Goal: Task Accomplishment & Management: Manage account settings

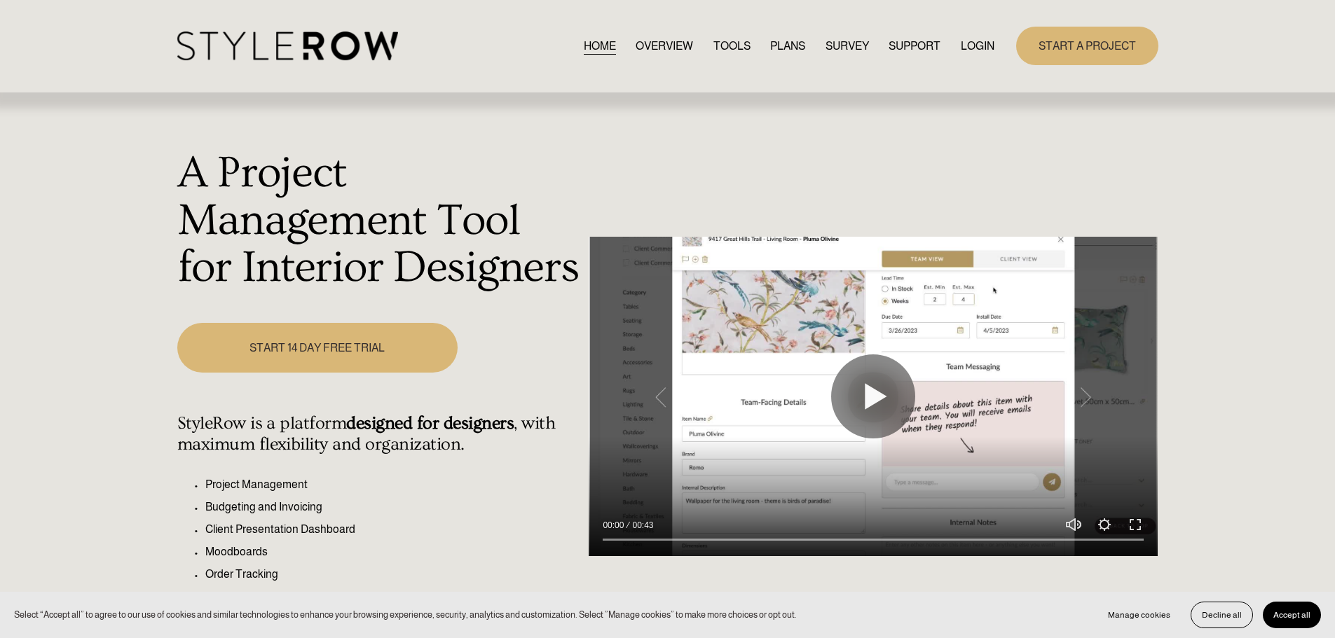
click at [970, 48] on link "LOGIN" at bounding box center [978, 45] width 34 height 19
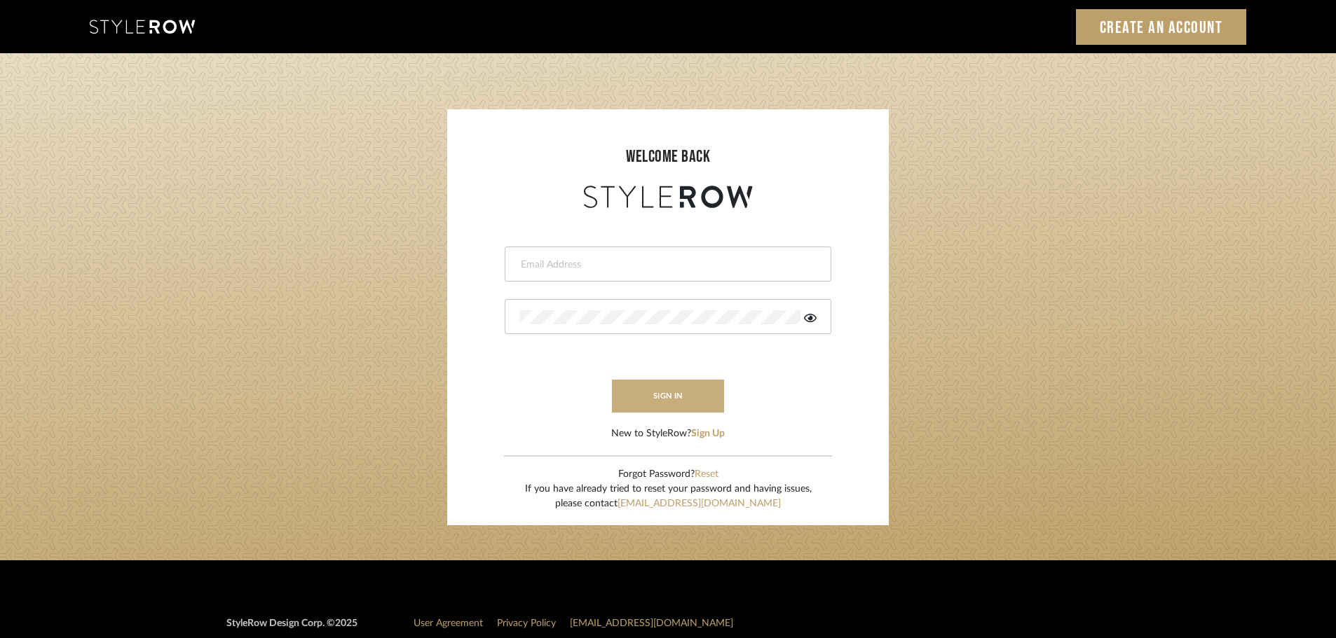
type input "ashleigh@nestkbhomedesign.com"
click at [683, 400] on button "sign in" at bounding box center [668, 396] width 112 height 33
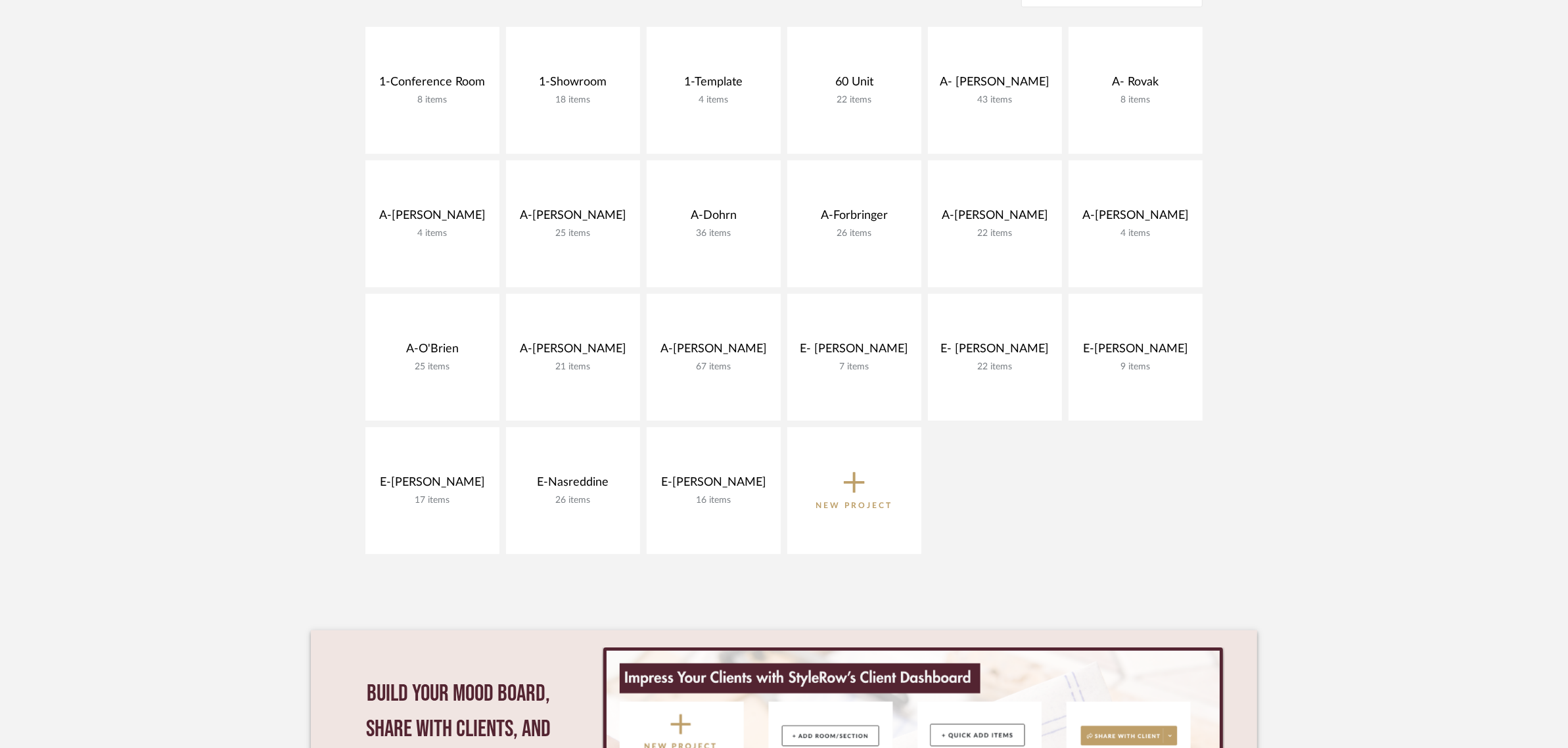
scroll to position [328, 0]
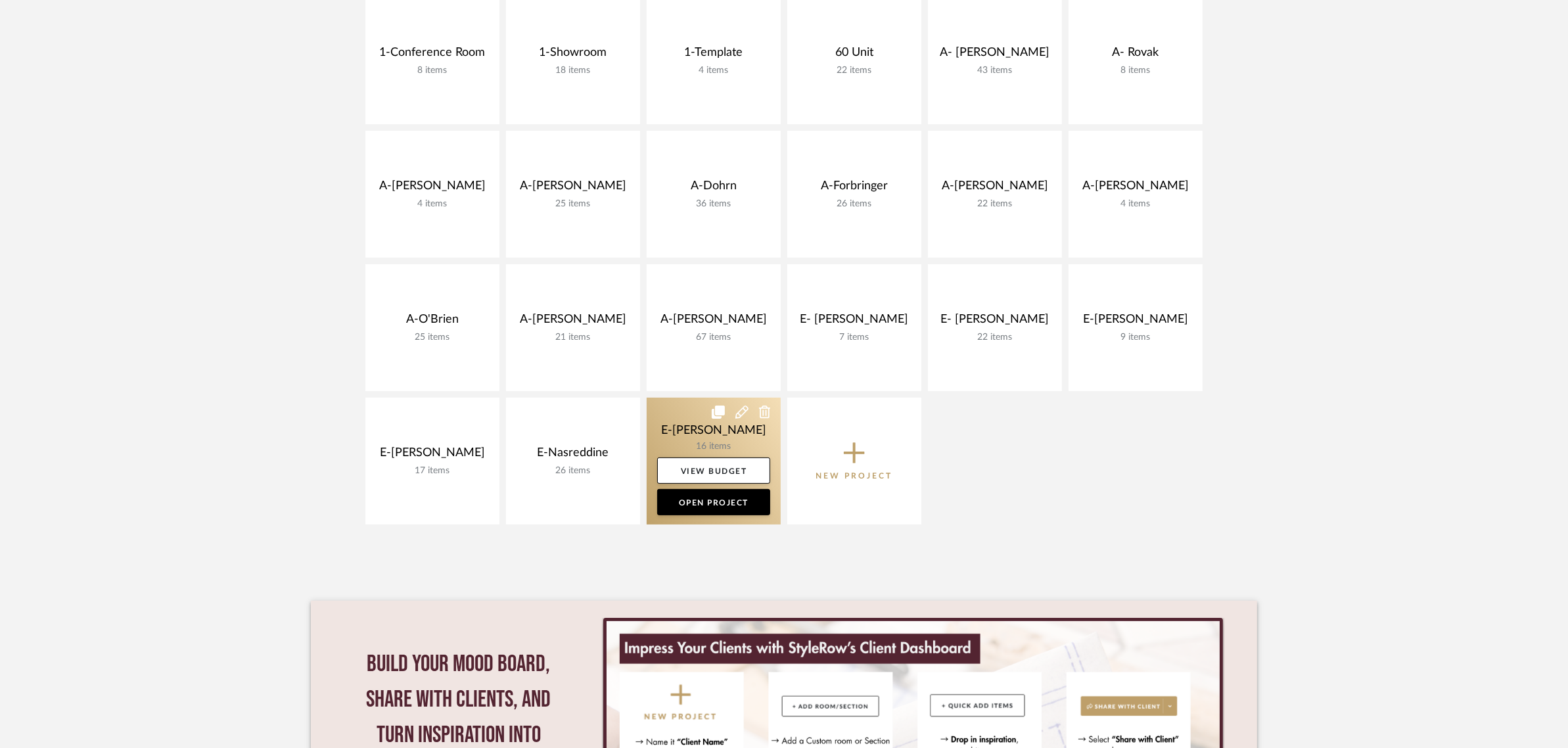
click at [703, 441] on link at bounding box center [714, 460] width 134 height 127
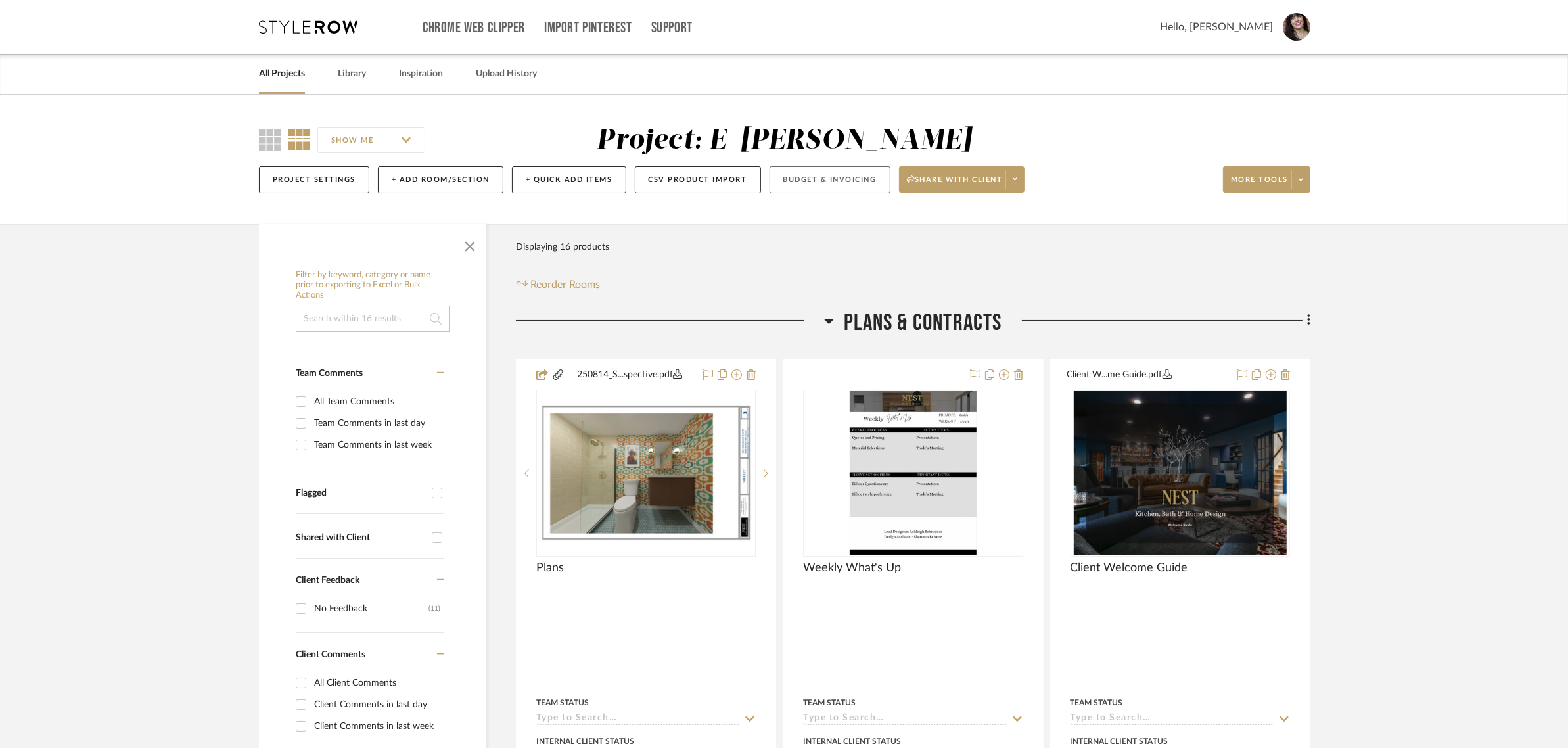
click at [841, 181] on button "Budget & Invoicing" at bounding box center [830, 179] width 121 height 27
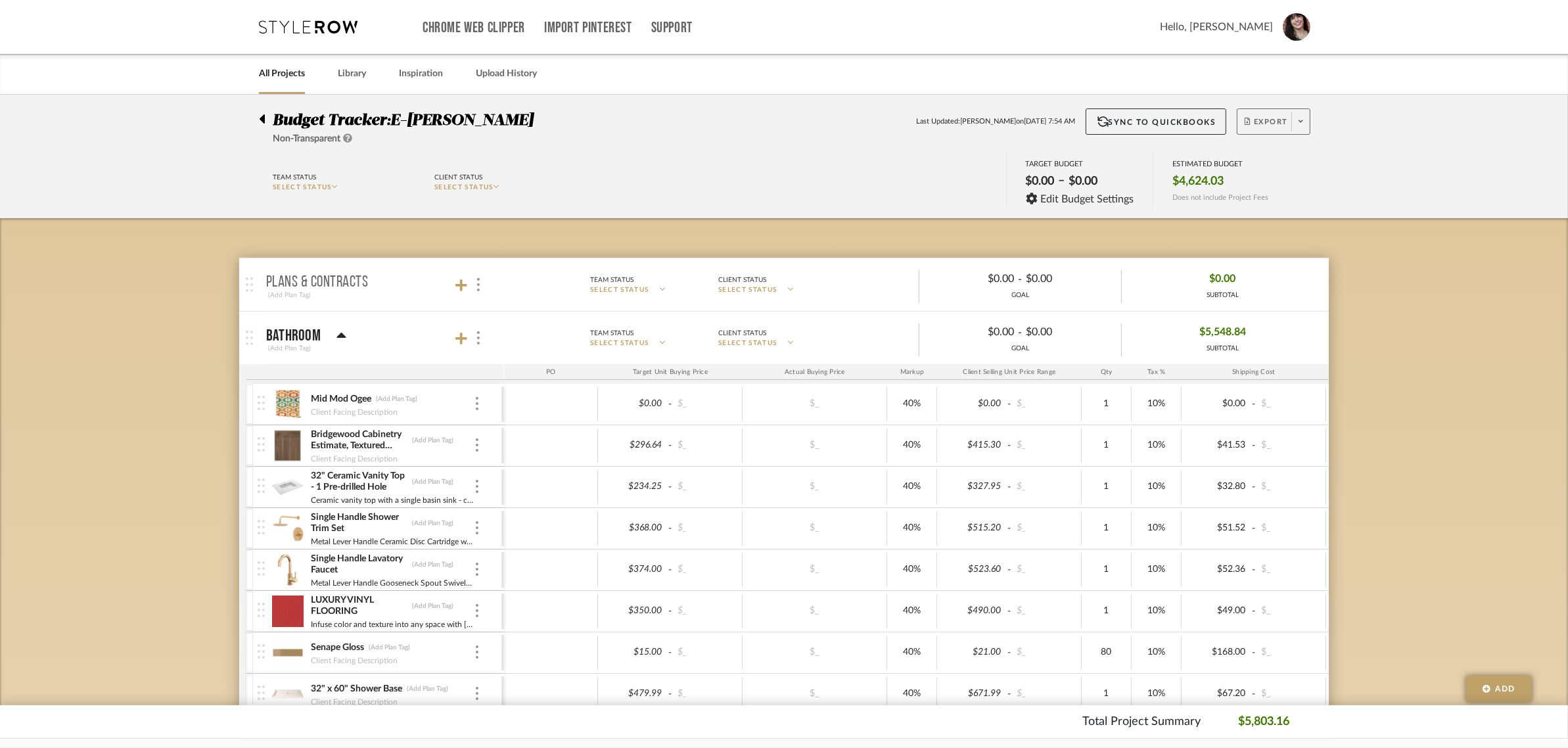
click at [1291, 122] on span at bounding box center [1301, 121] width 19 height 20
click at [1289, 161] on span "Export PDF" at bounding box center [1296, 158] width 98 height 11
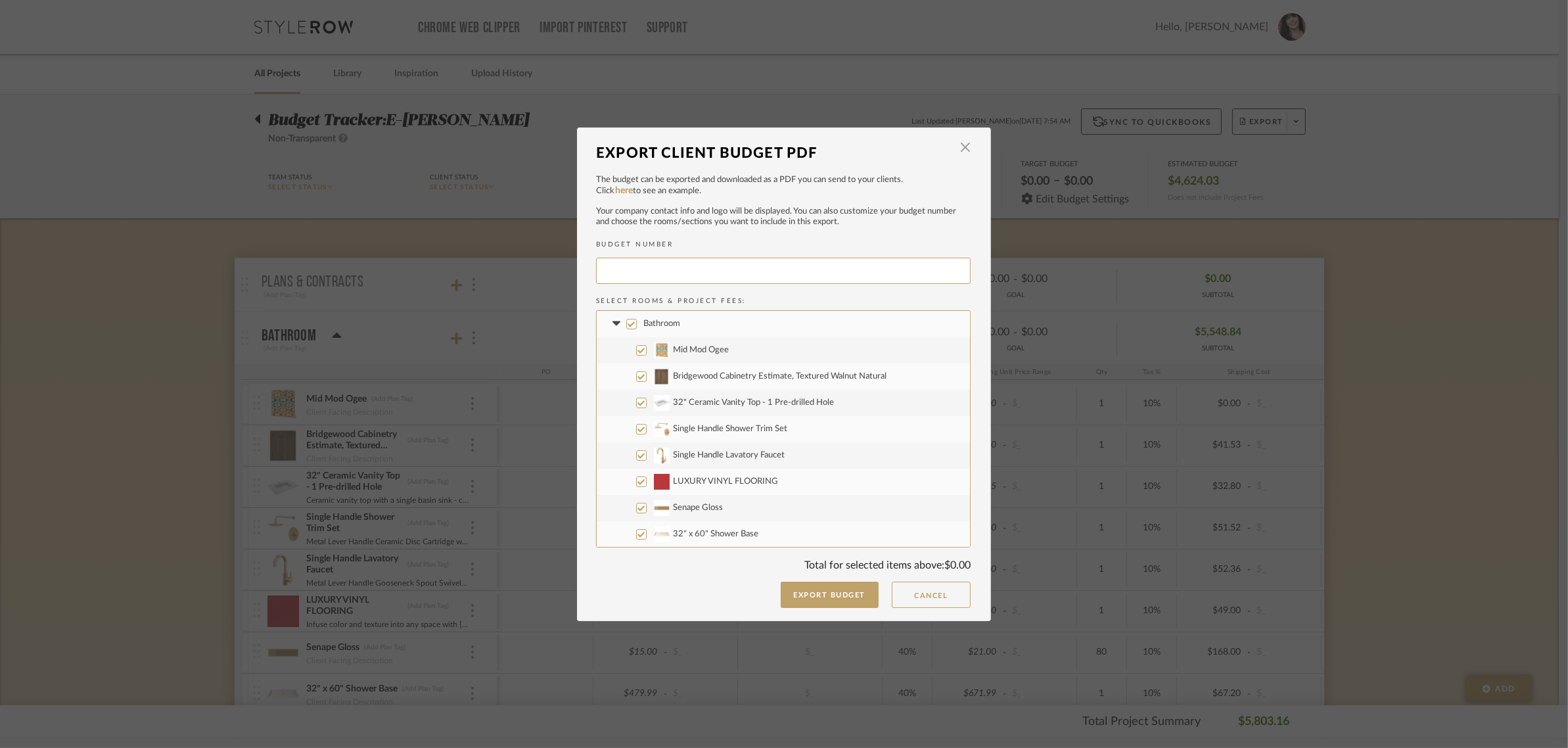
type input "ESHEEL-001"
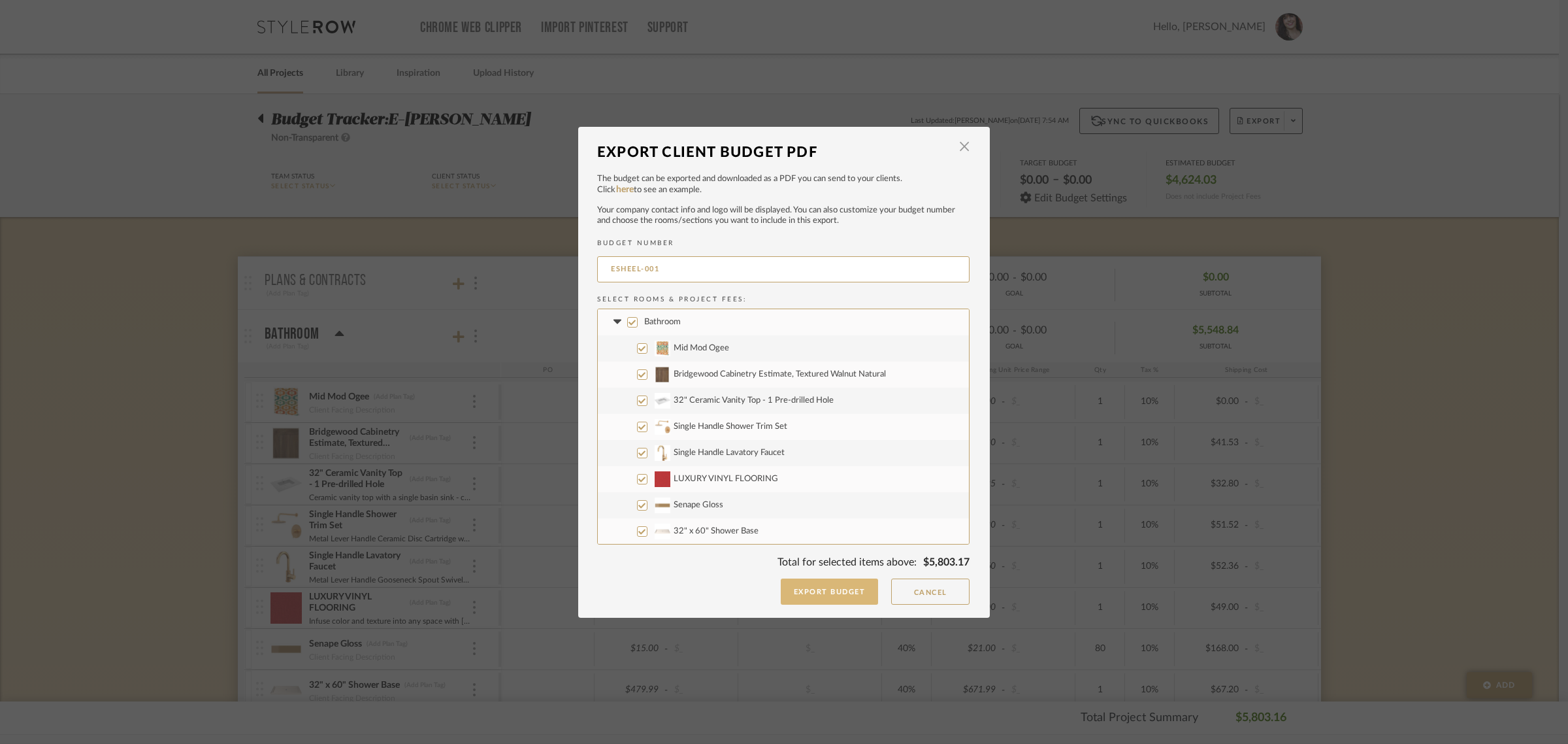
click at [827, 595] on button "Export Budget" at bounding box center [830, 591] width 98 height 26
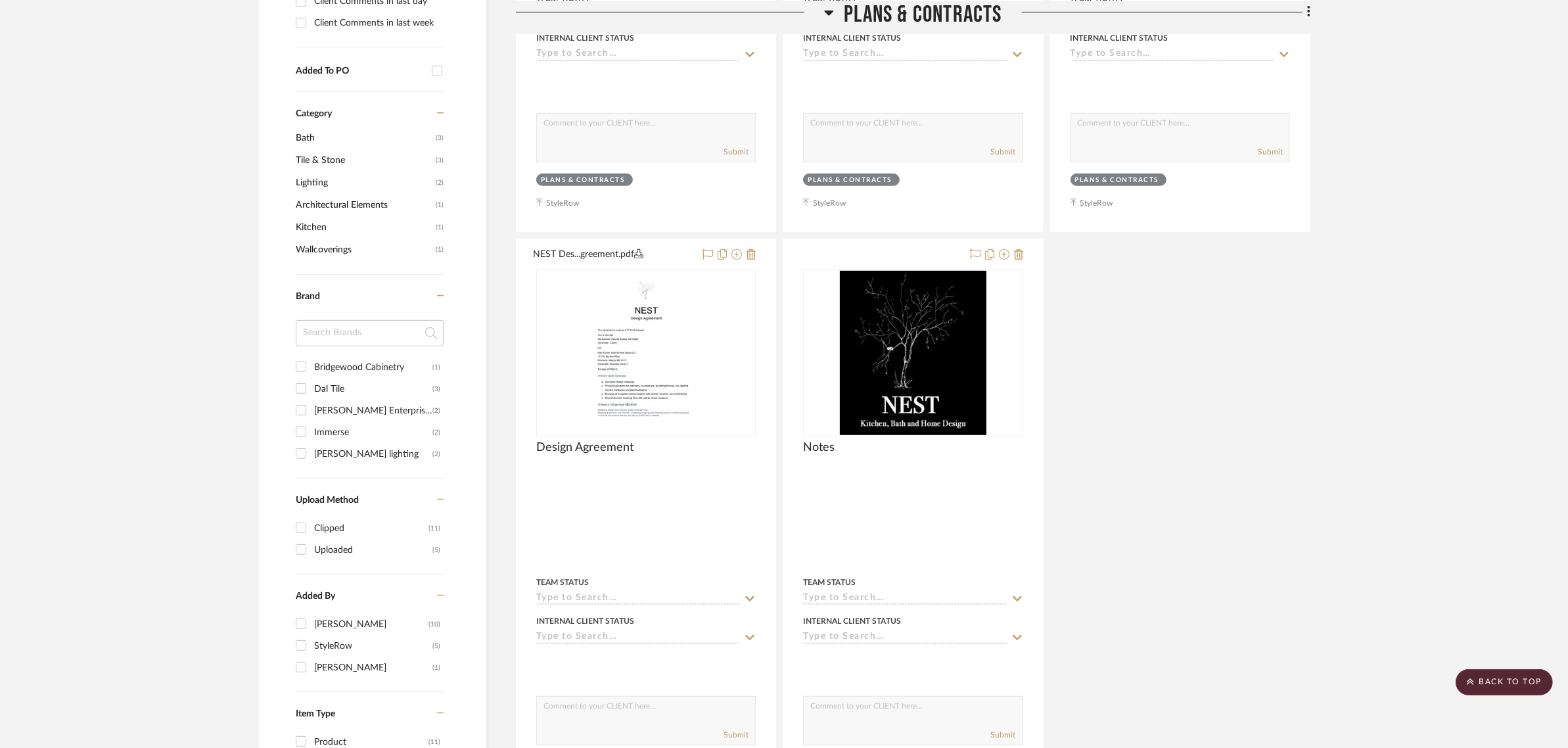
scroll to position [1020, 0]
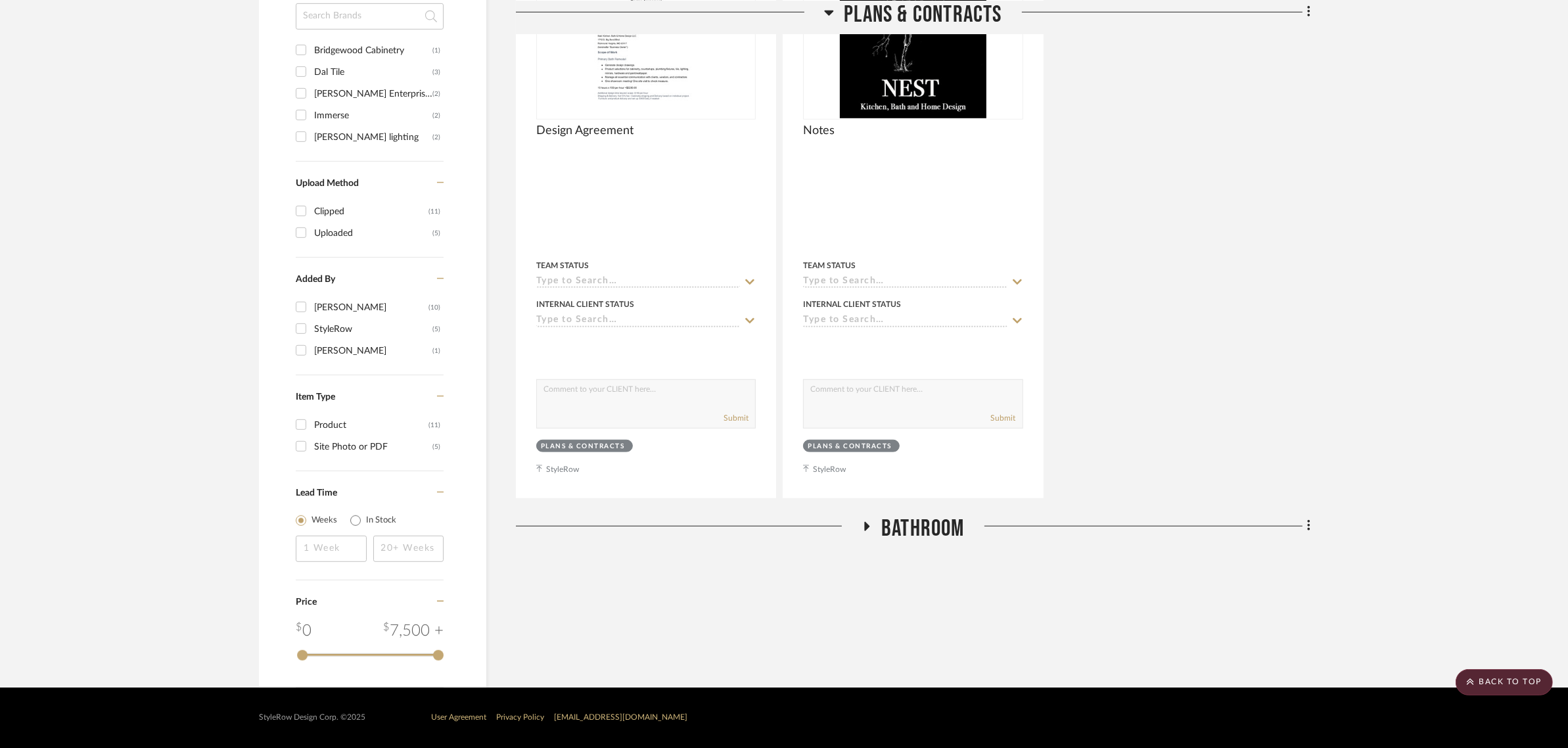
click at [882, 515] on span "Bathroom" at bounding box center [923, 529] width 83 height 28
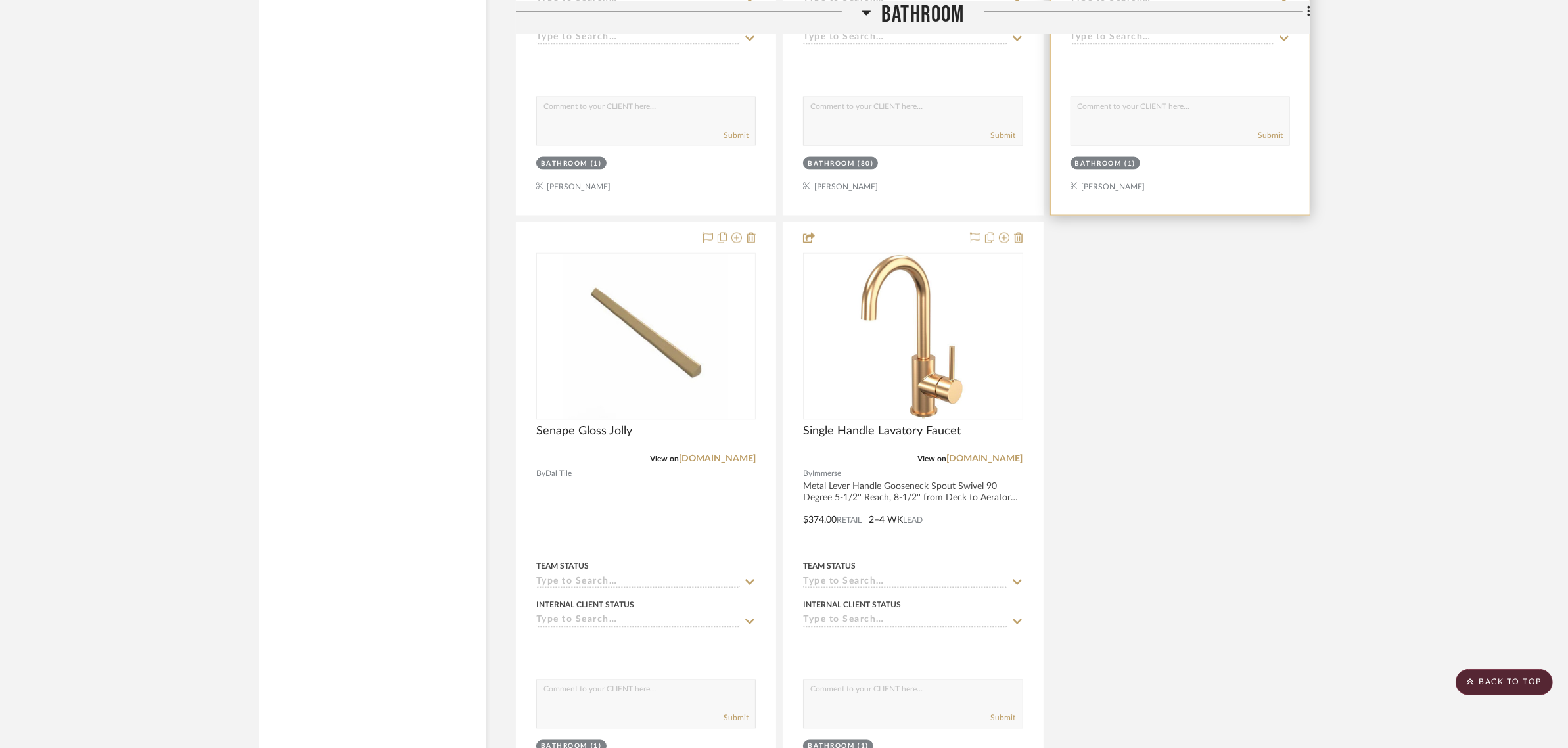
scroll to position [2717, 0]
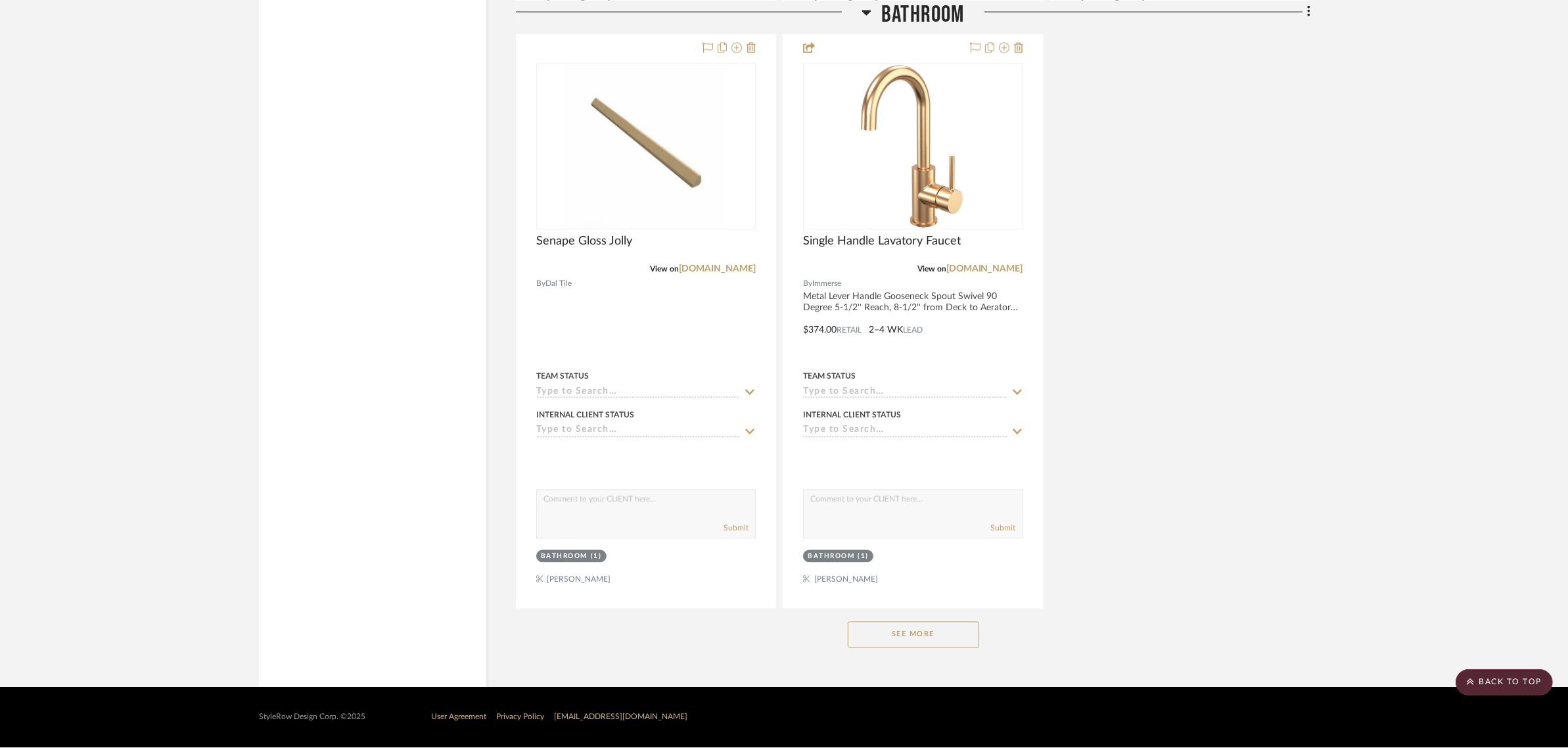
click at [865, 641] on button "See More" at bounding box center [913, 635] width 131 height 26
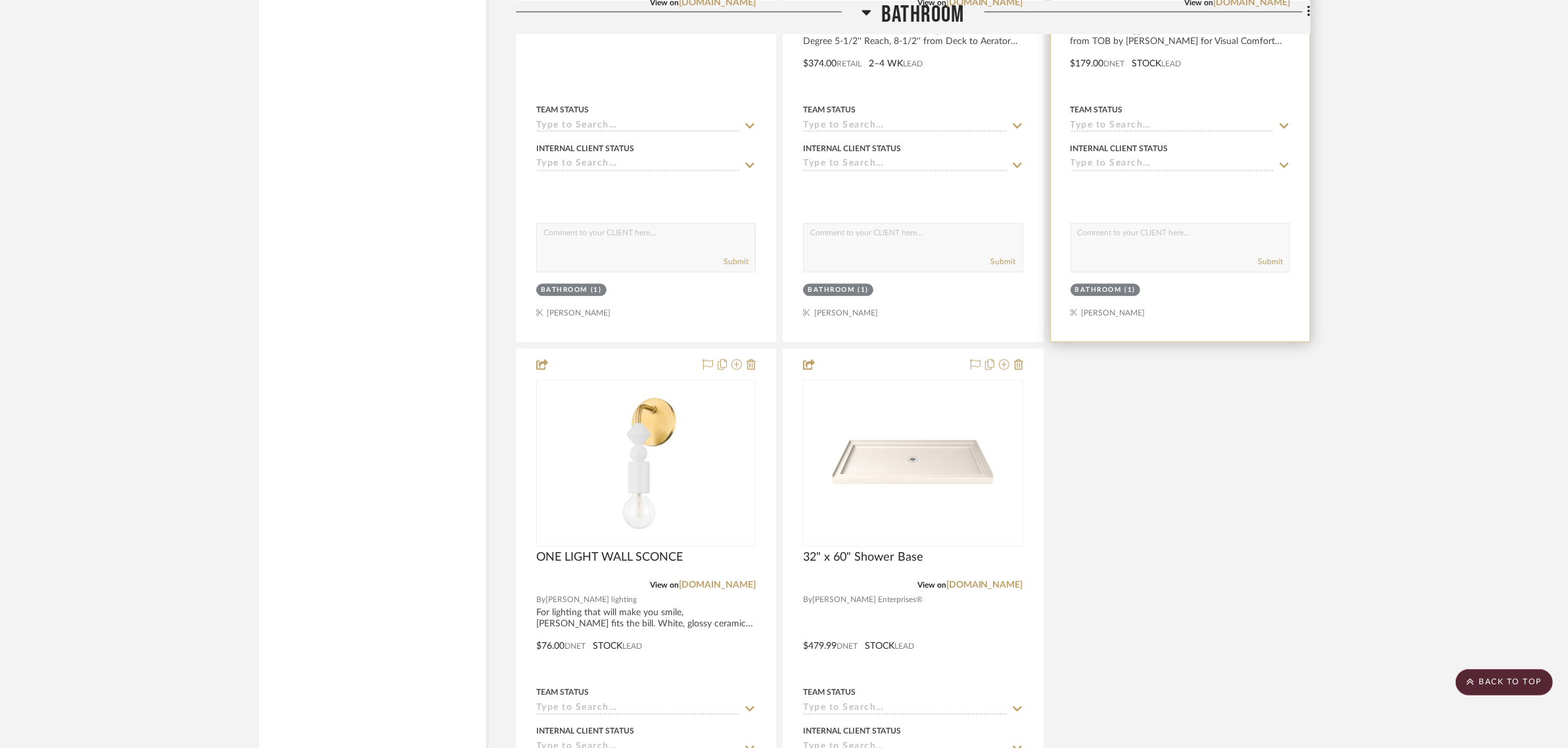
scroll to position [3054, 0]
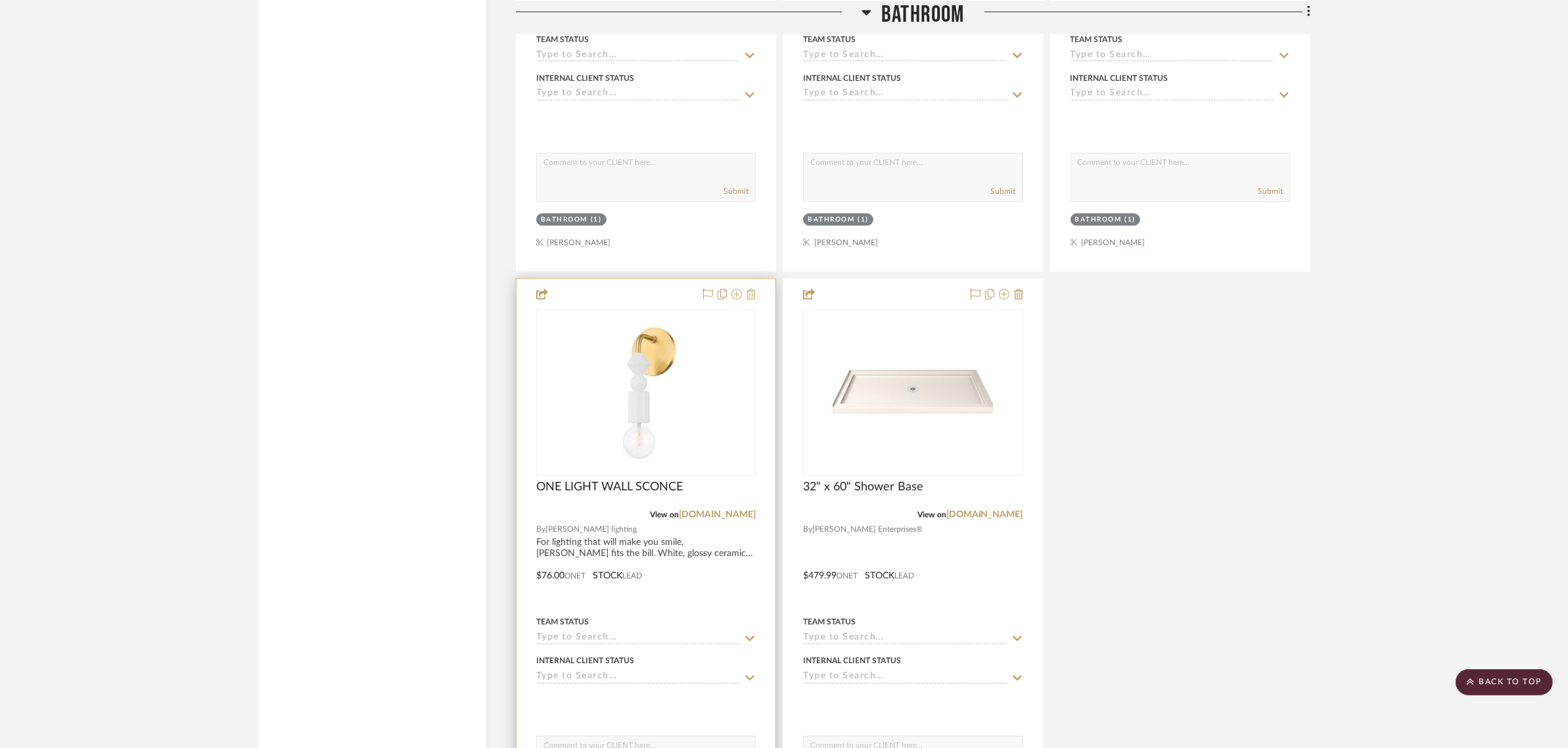
click at [750, 297] on icon at bounding box center [751, 293] width 9 height 10
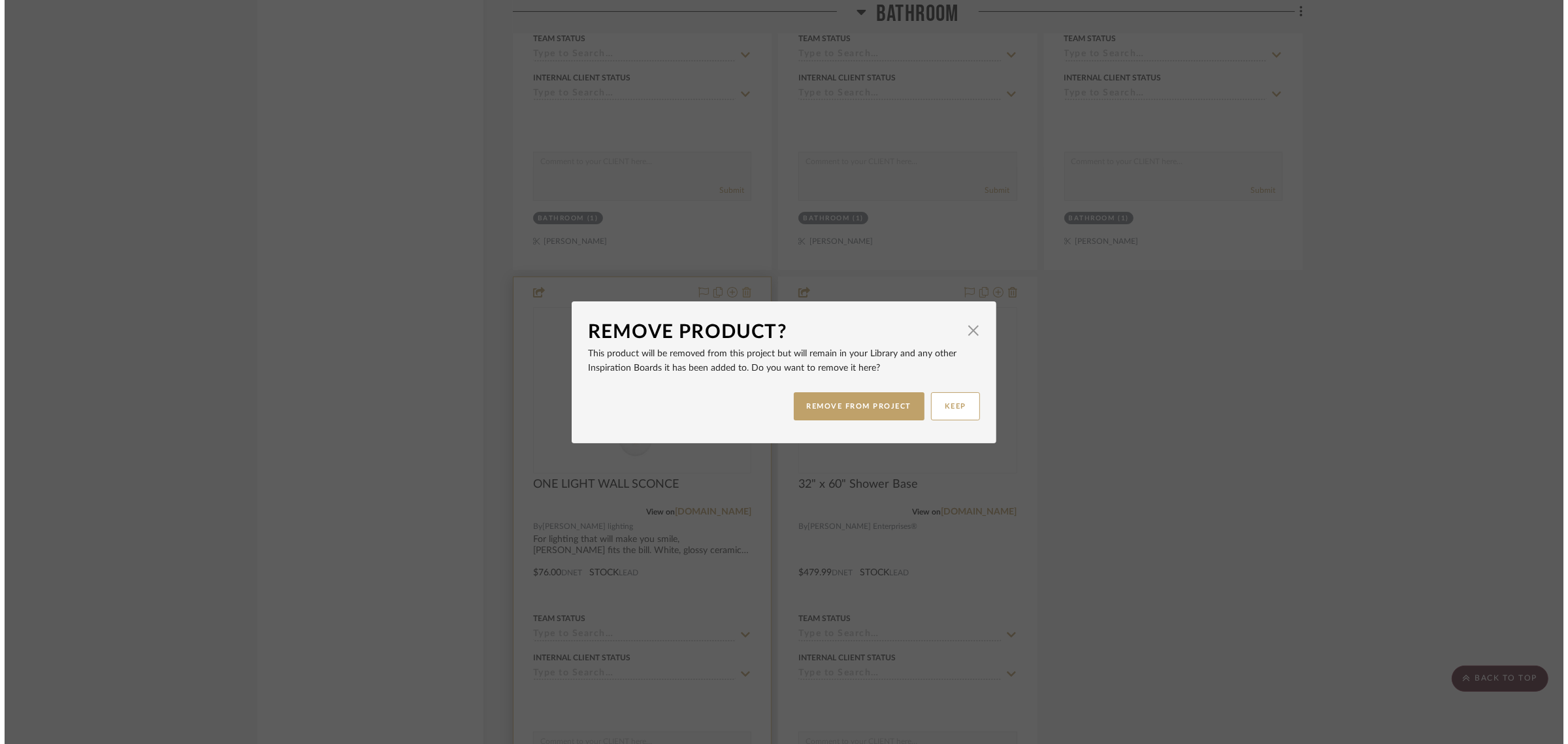
scroll to position [0, 0]
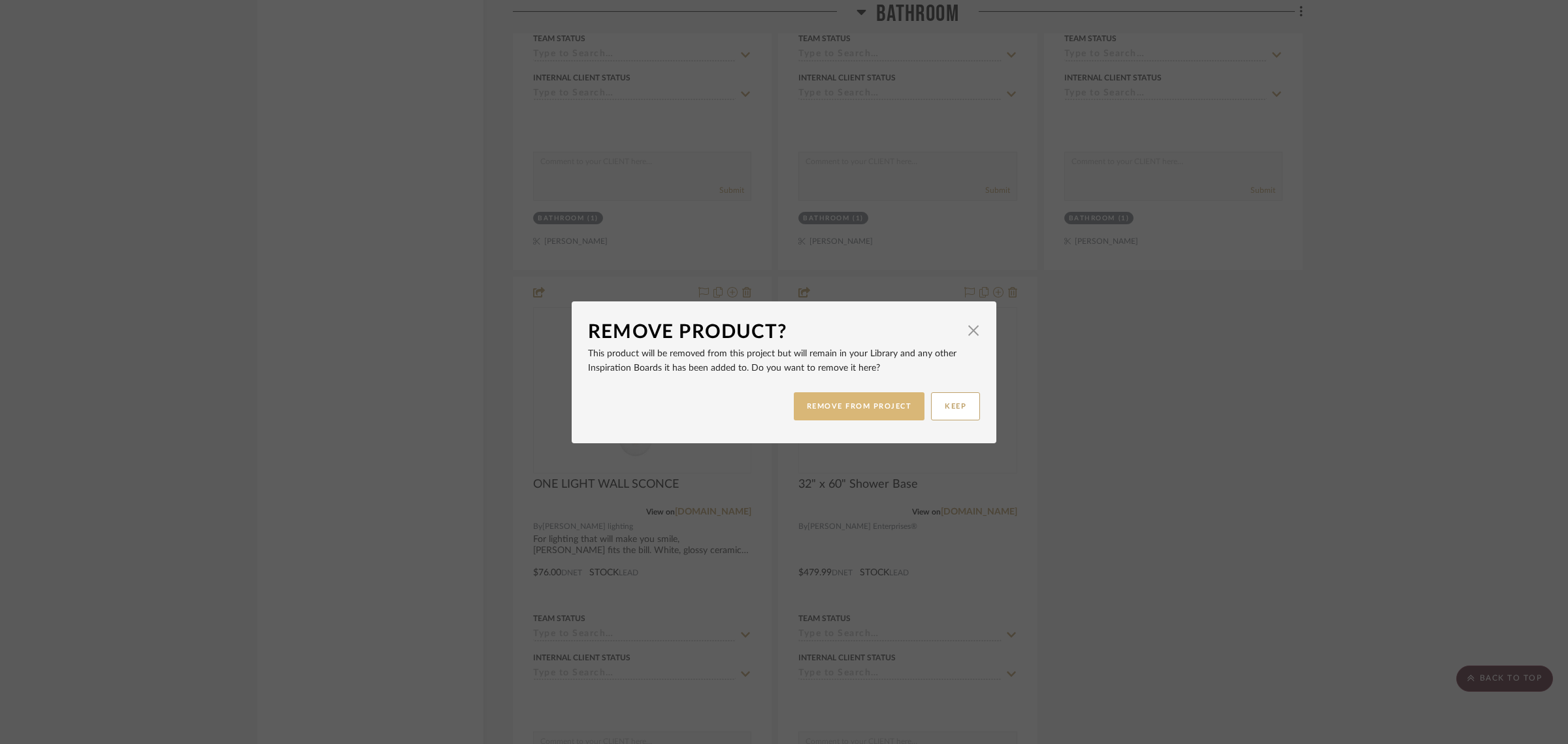
click at [855, 407] on button "REMOVE FROM PROJECT" at bounding box center [860, 406] width 131 height 28
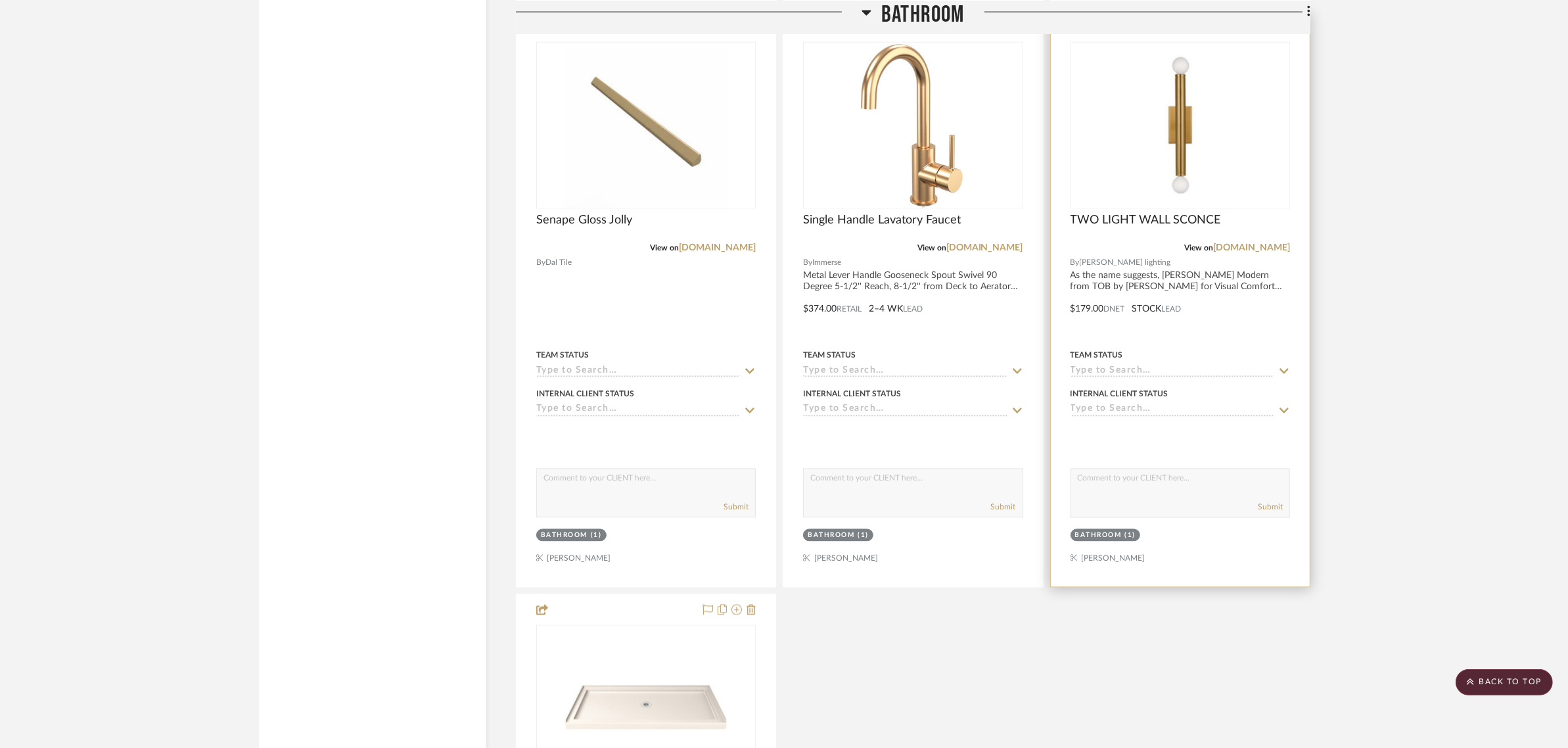
scroll to position [2725, 0]
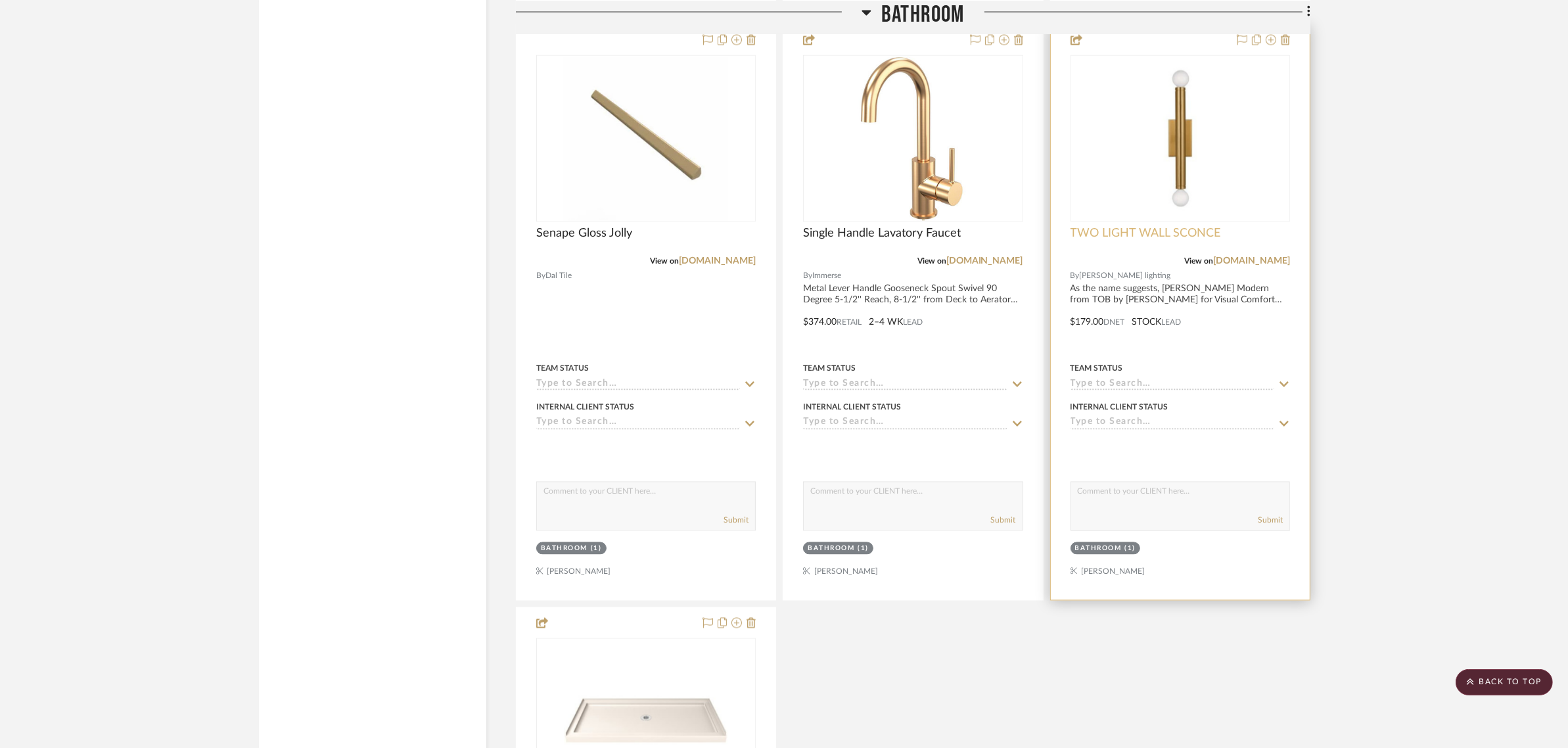
click at [1181, 232] on span "TWO LIGHT WALL SCONCE" at bounding box center [1146, 232] width 150 height 14
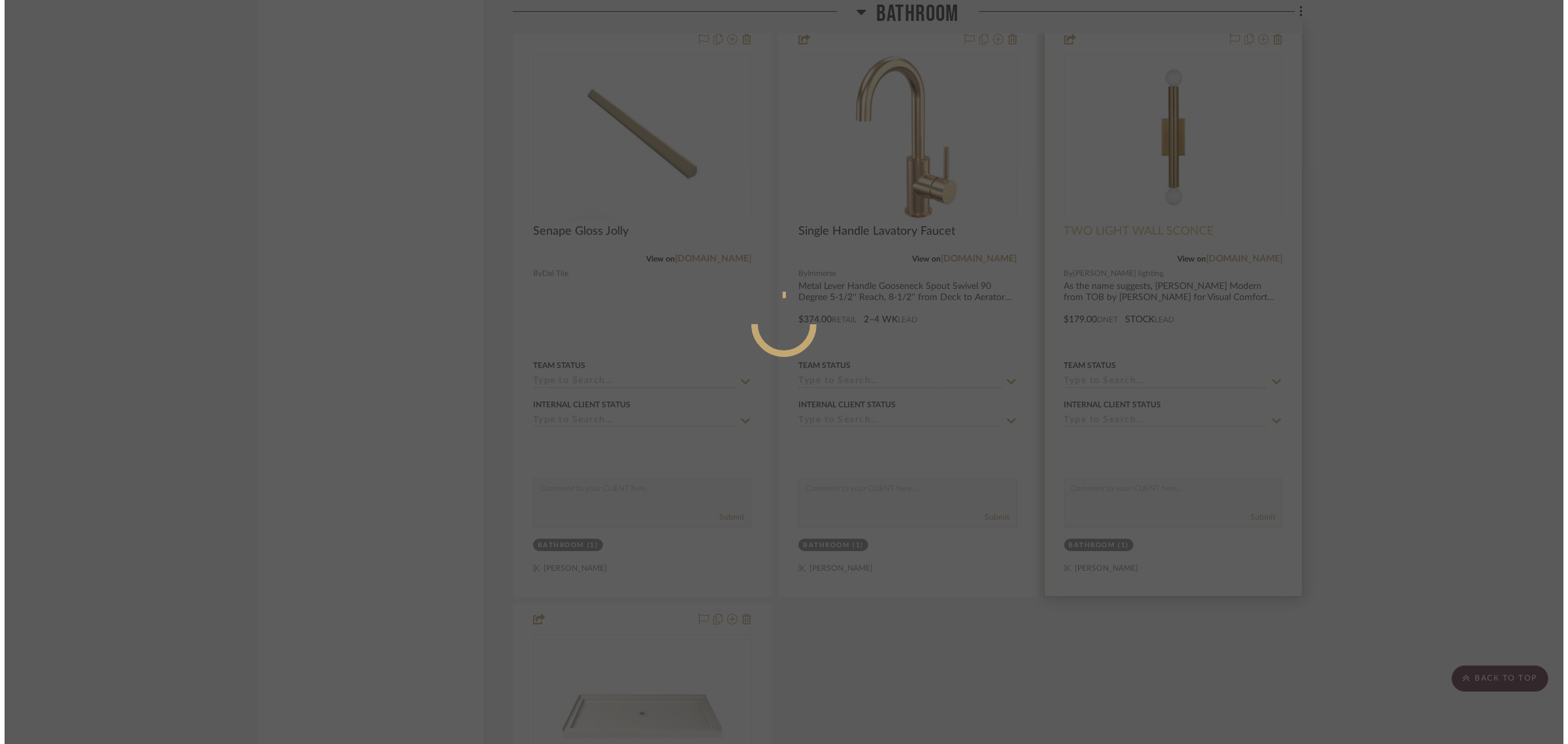
scroll to position [0, 0]
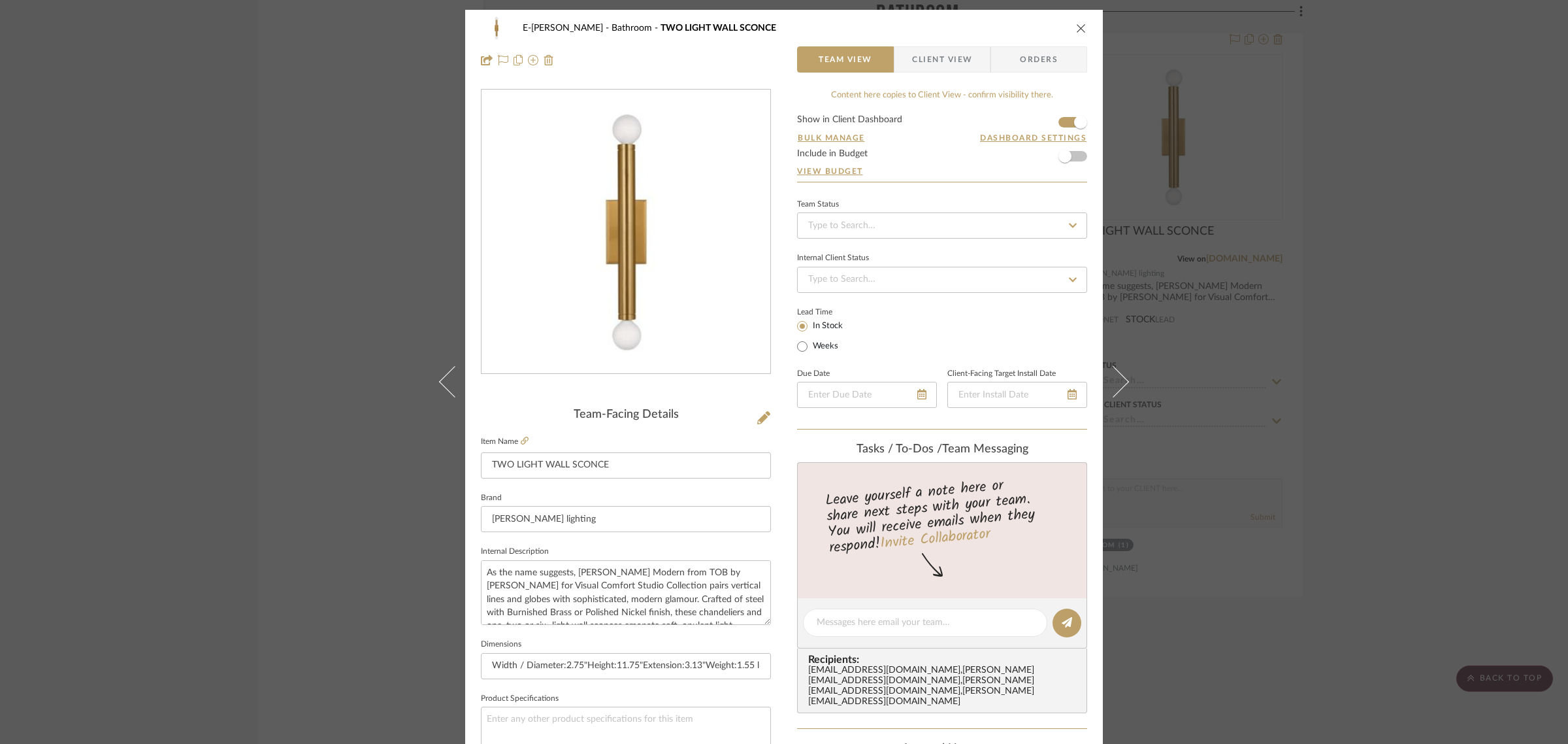
click at [1076, 154] on form "Show in Client Dashboard Bulk Manage Dashboard Settings Include in Budget View …" at bounding box center [942, 147] width 290 height 66
click at [1073, 160] on span "button" at bounding box center [1065, 156] width 29 height 29
click at [1076, 30] on icon "close" at bounding box center [1080, 28] width 10 height 10
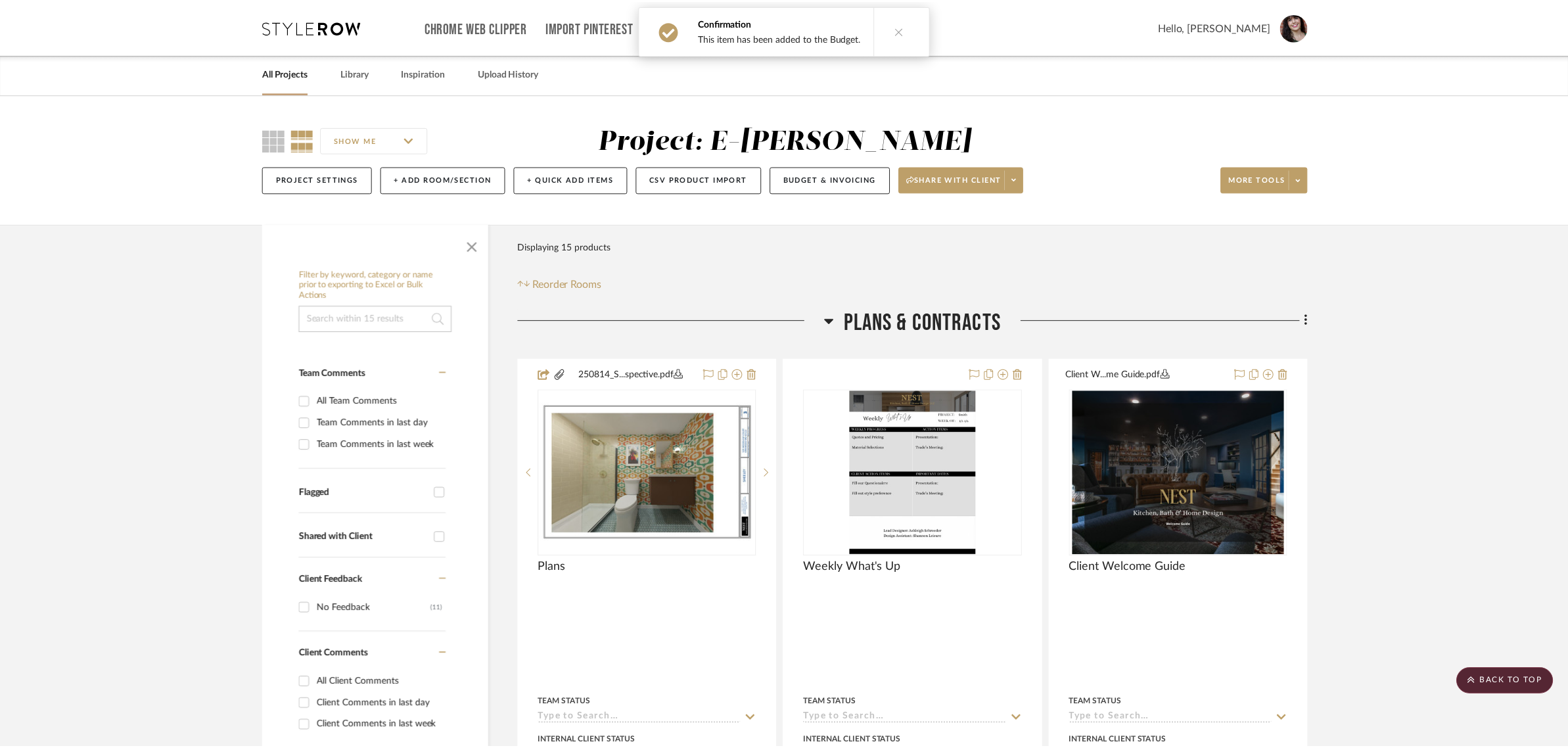
scroll to position [2725, 0]
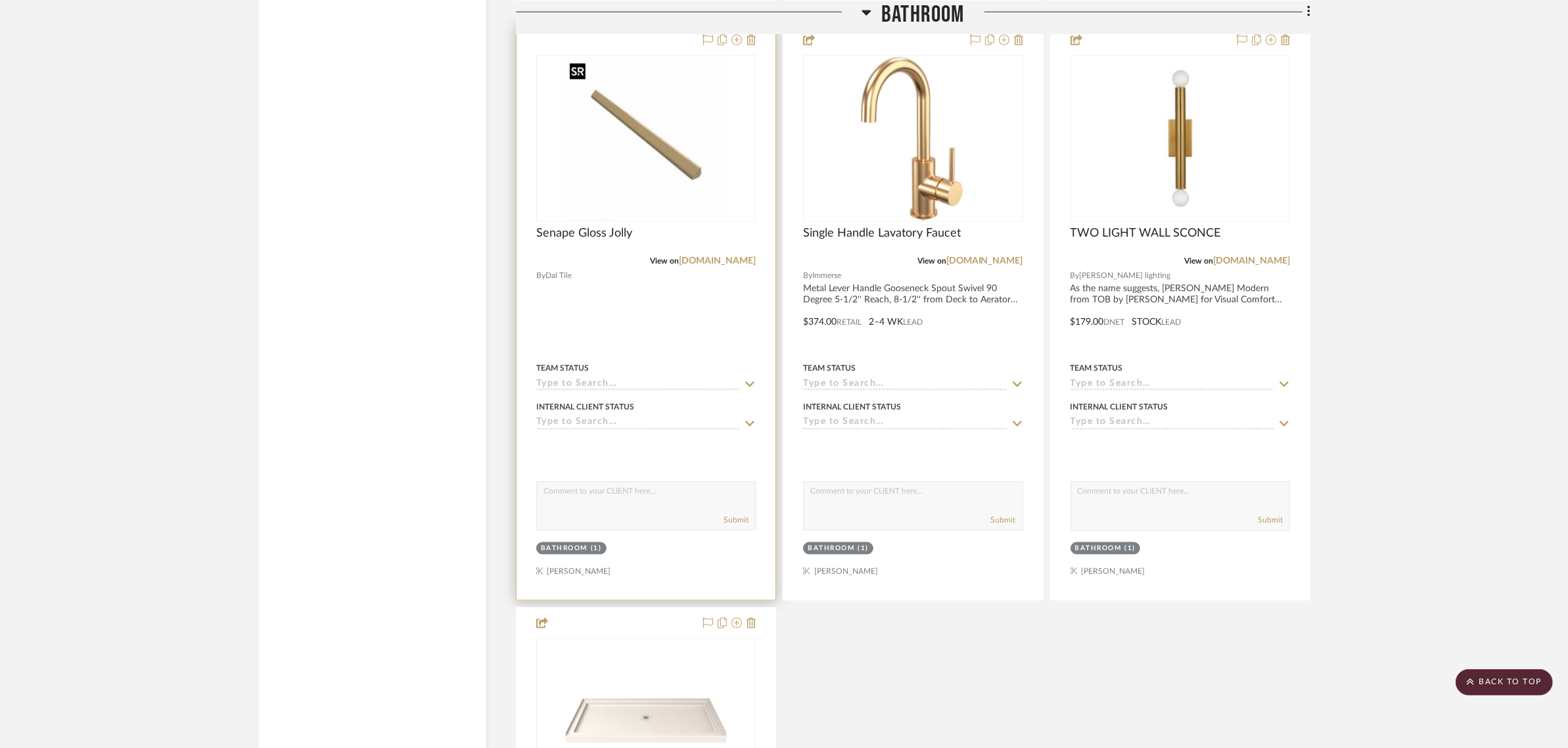
click at [0, 0] on img at bounding box center [0, 0] width 0 height 0
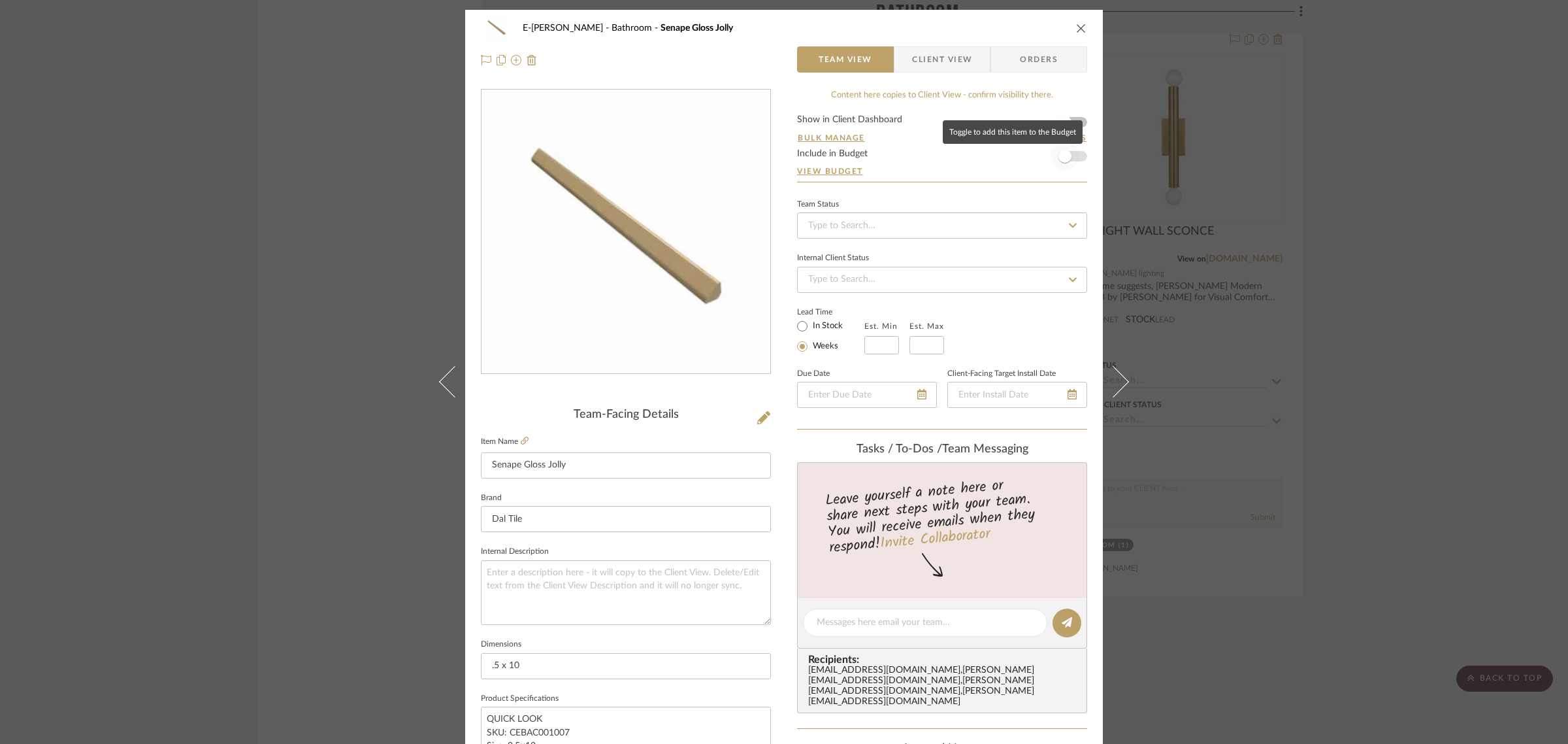
click at [1070, 160] on span "button" at bounding box center [1065, 156] width 29 height 29
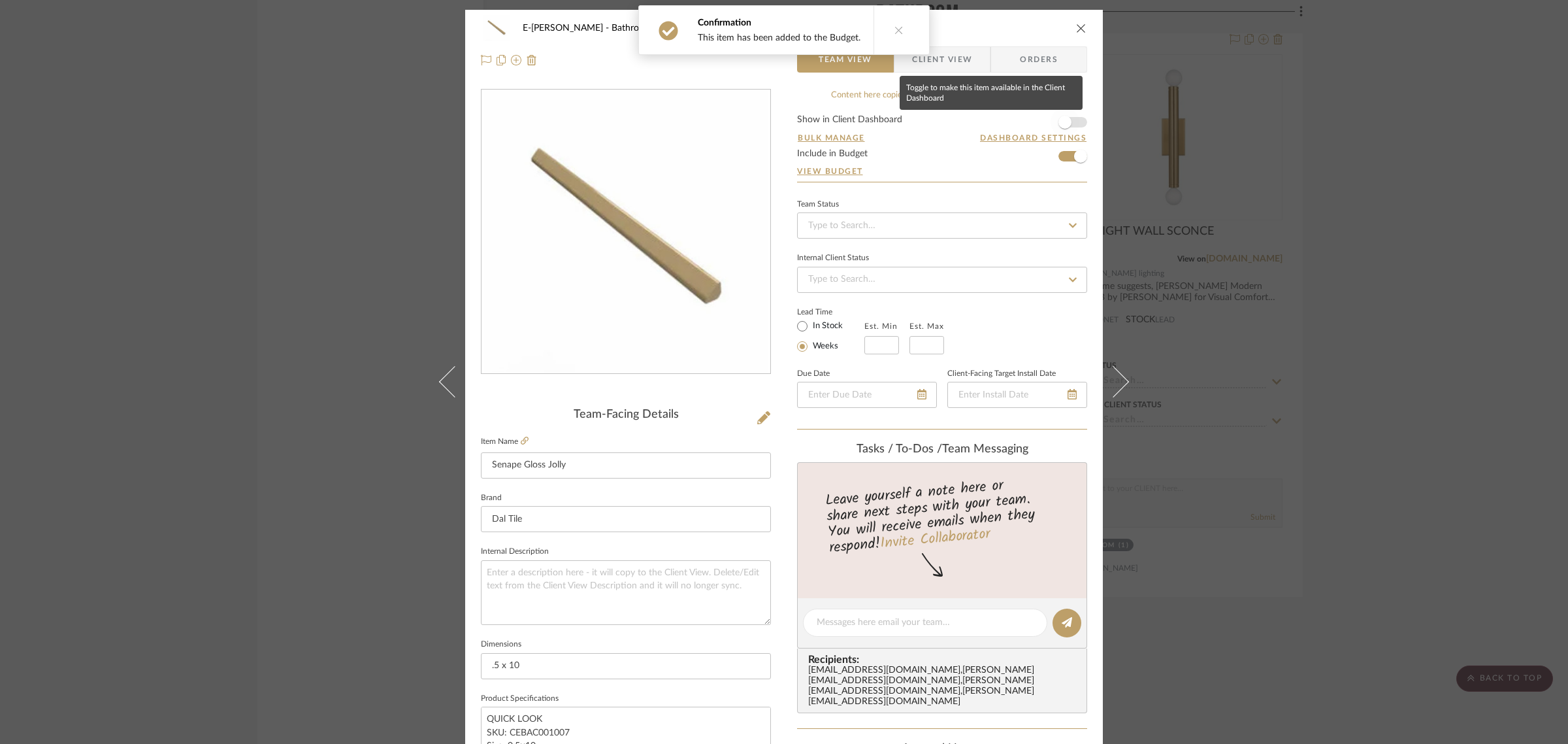
click at [1074, 128] on span "button" at bounding box center [1065, 122] width 29 height 29
click at [1076, 31] on icon "close" at bounding box center [1080, 28] width 10 height 10
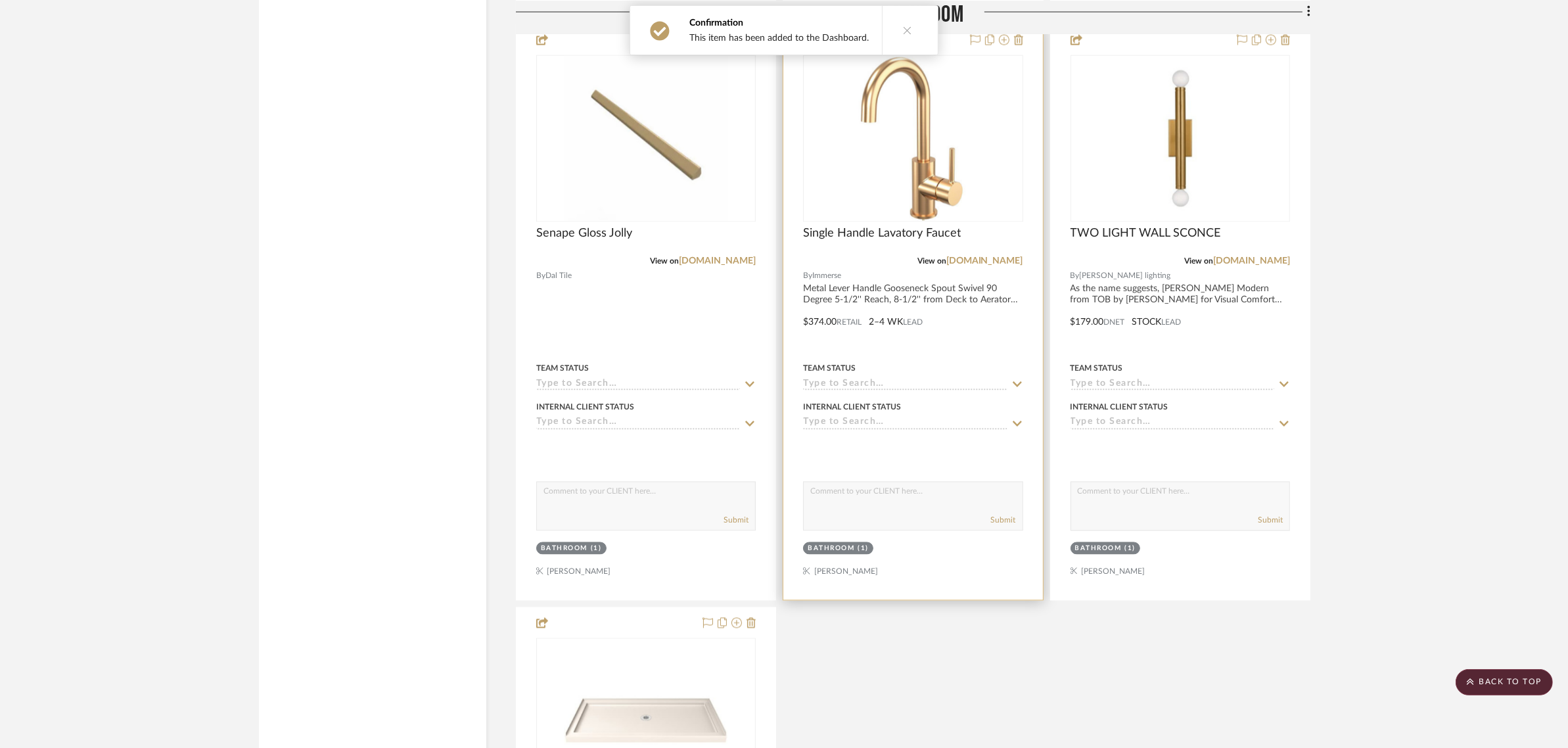
scroll to position [3299, 0]
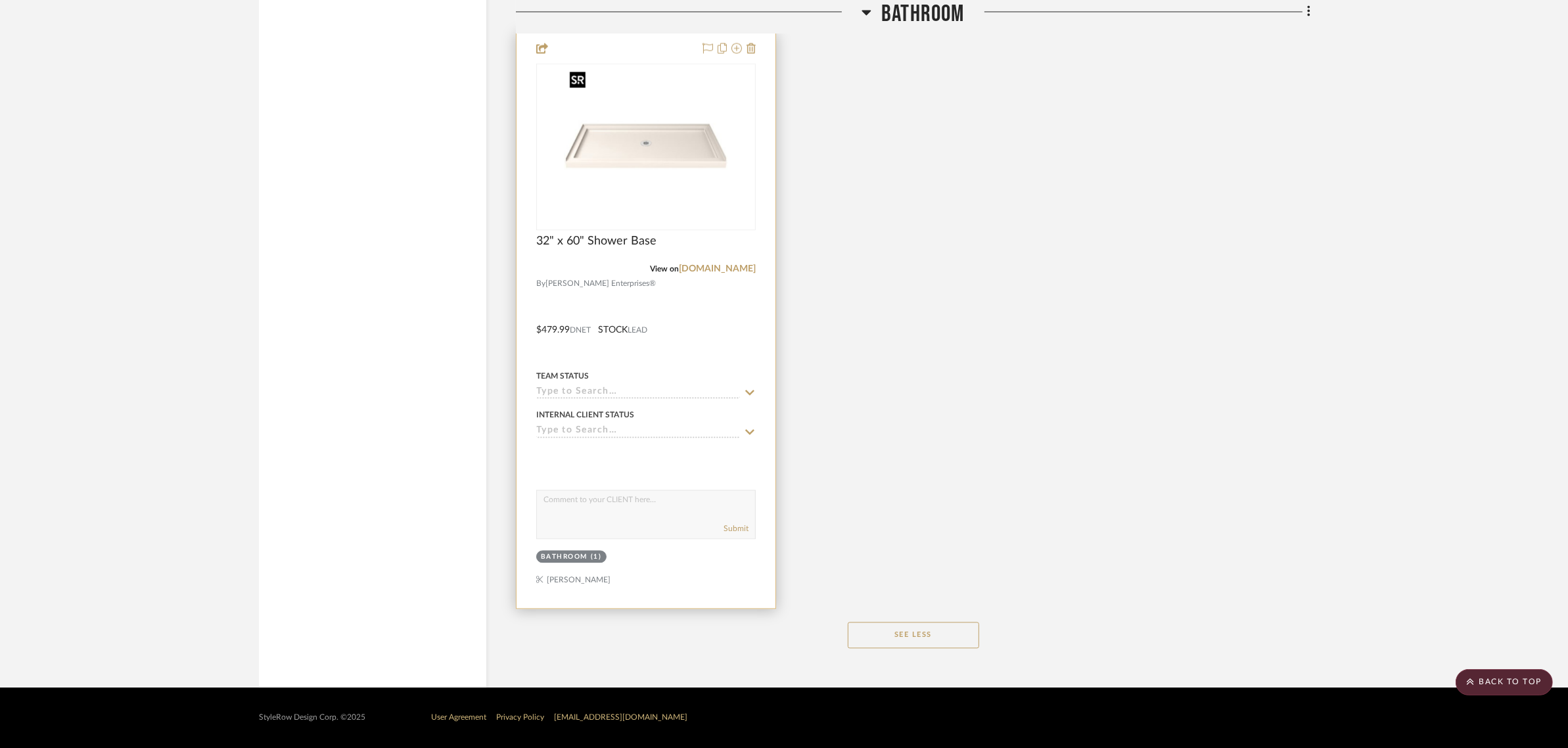
click at [681, 174] on img "0" at bounding box center [645, 146] width 164 height 164
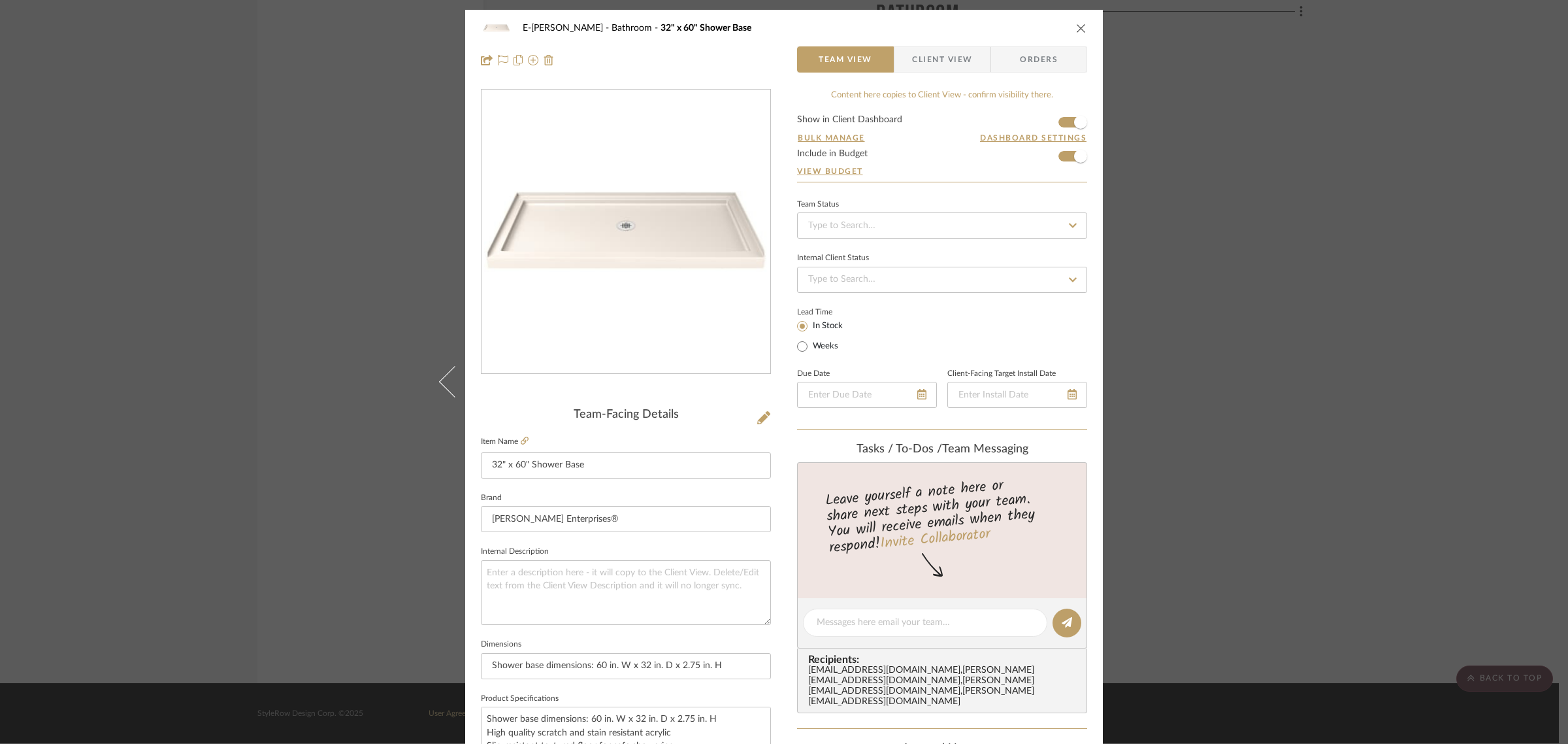
click at [1076, 28] on icon "close" at bounding box center [1080, 28] width 10 height 10
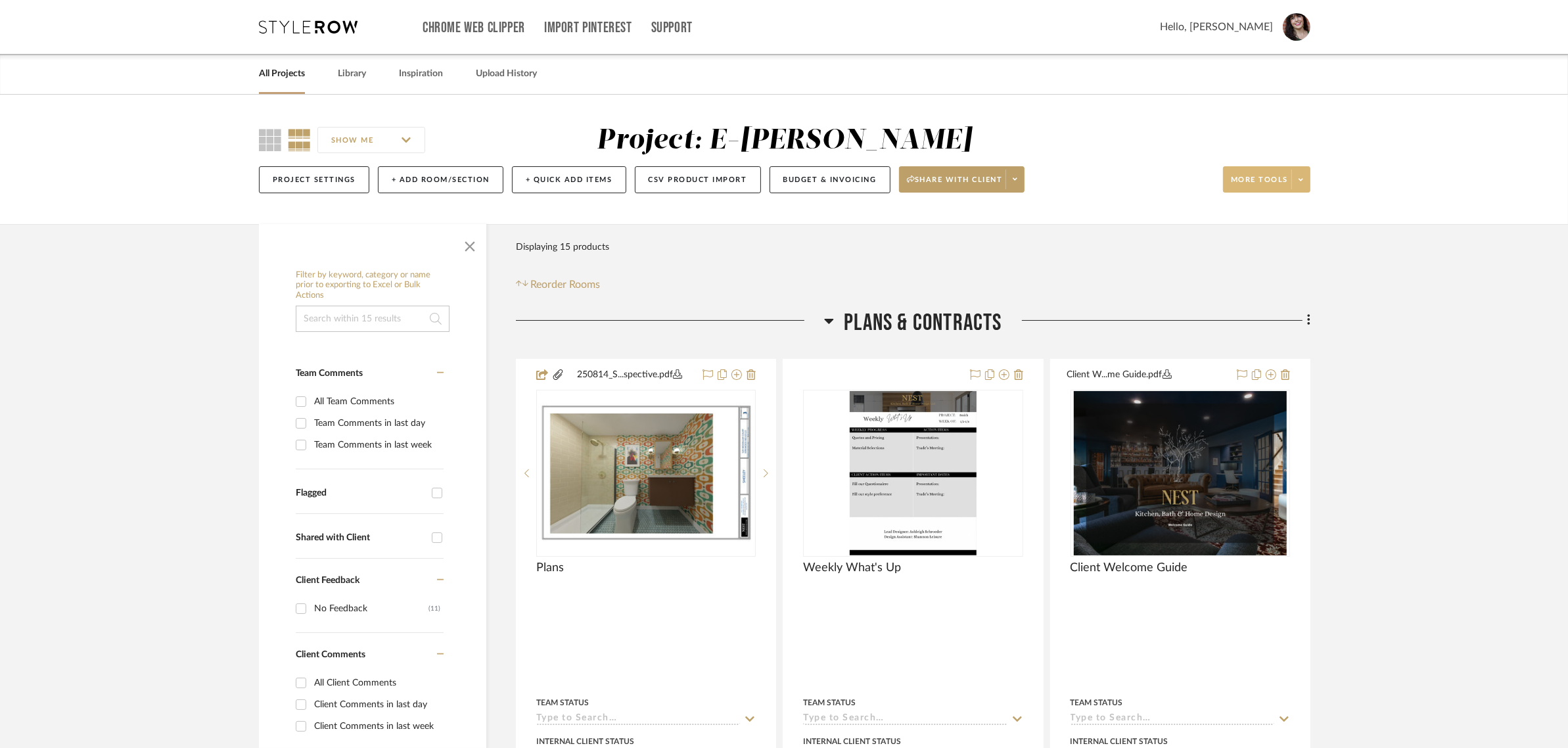
click at [1303, 184] on span at bounding box center [1301, 179] width 19 height 20
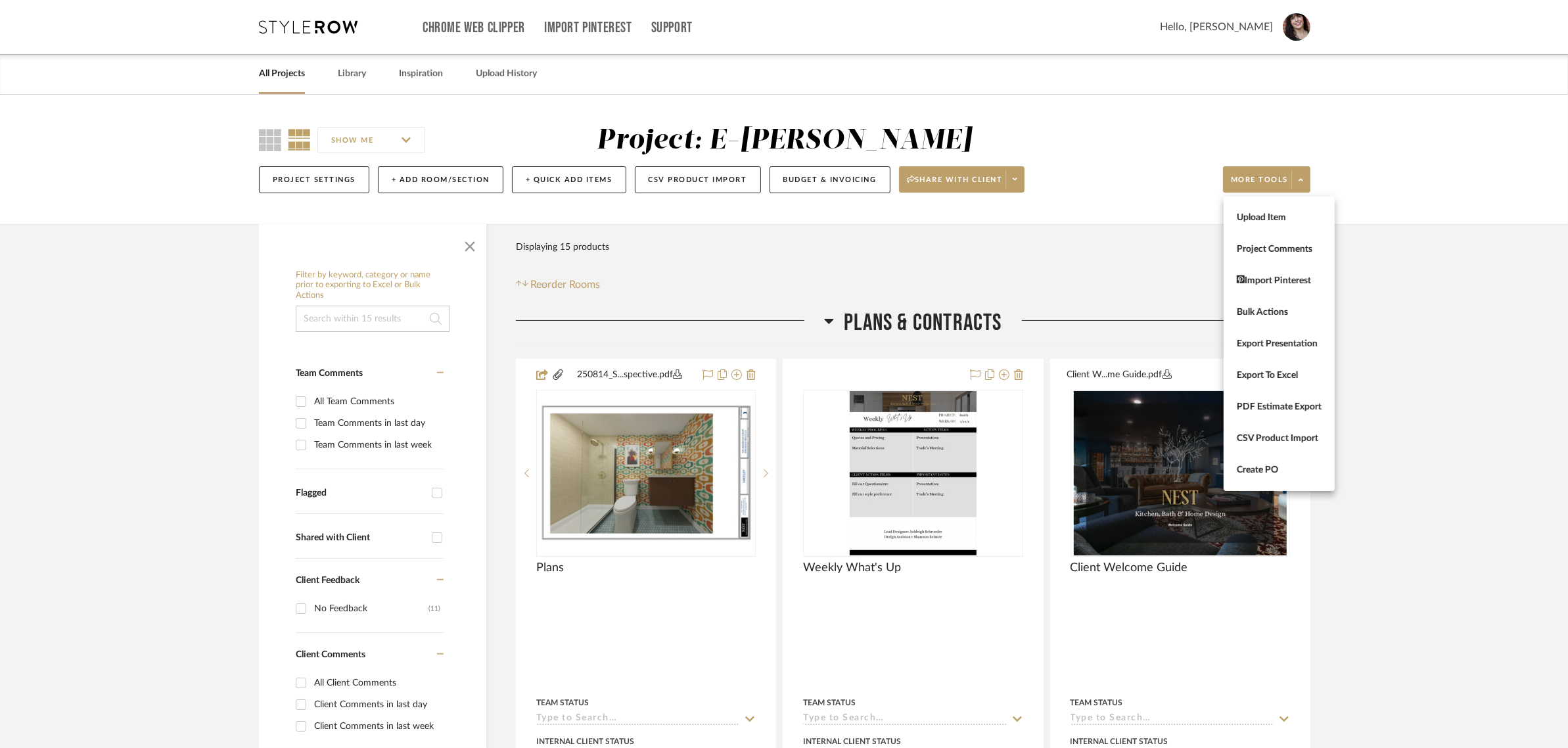
click at [837, 178] on div at bounding box center [784, 374] width 1568 height 748
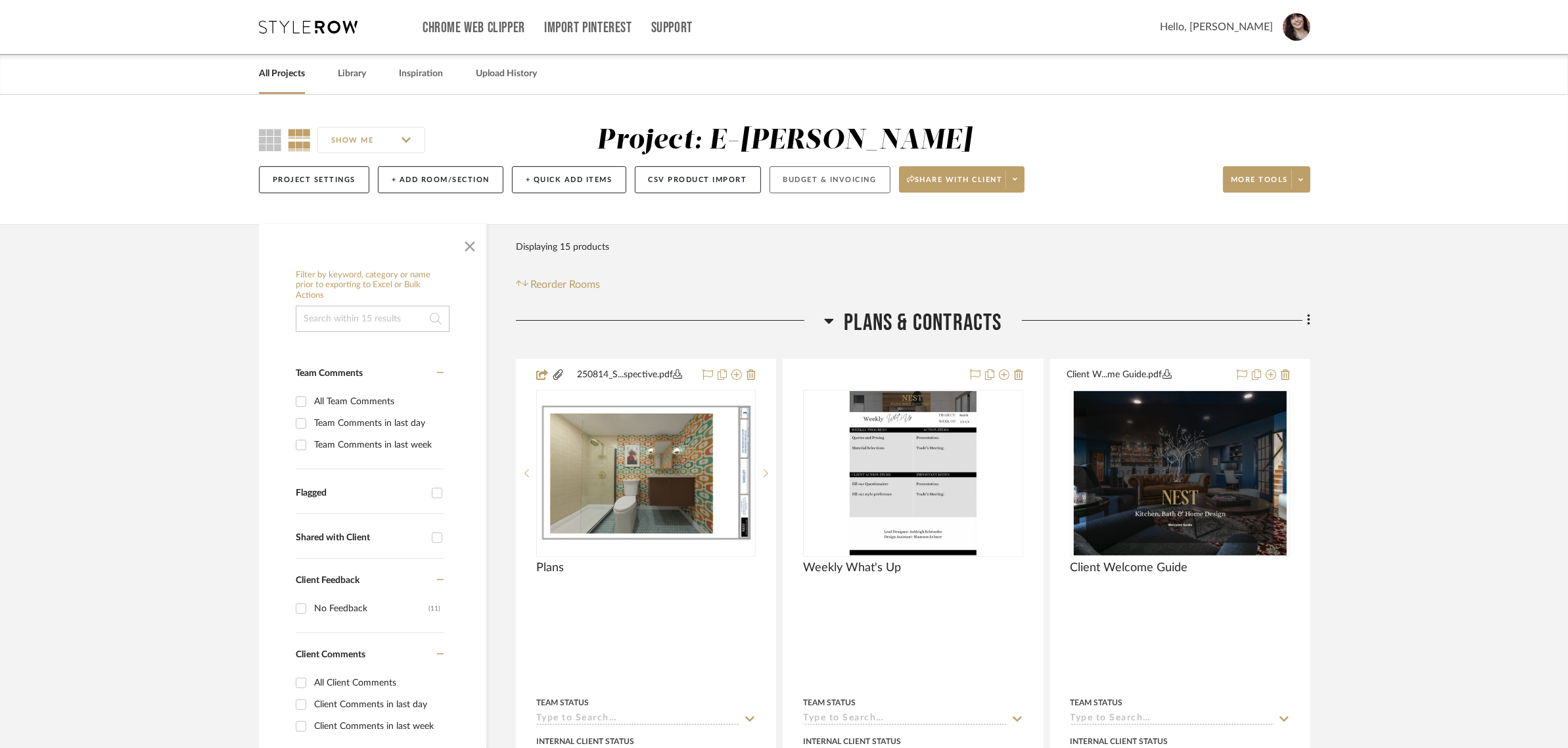
click at [812, 181] on button "Budget & Invoicing" at bounding box center [830, 179] width 121 height 27
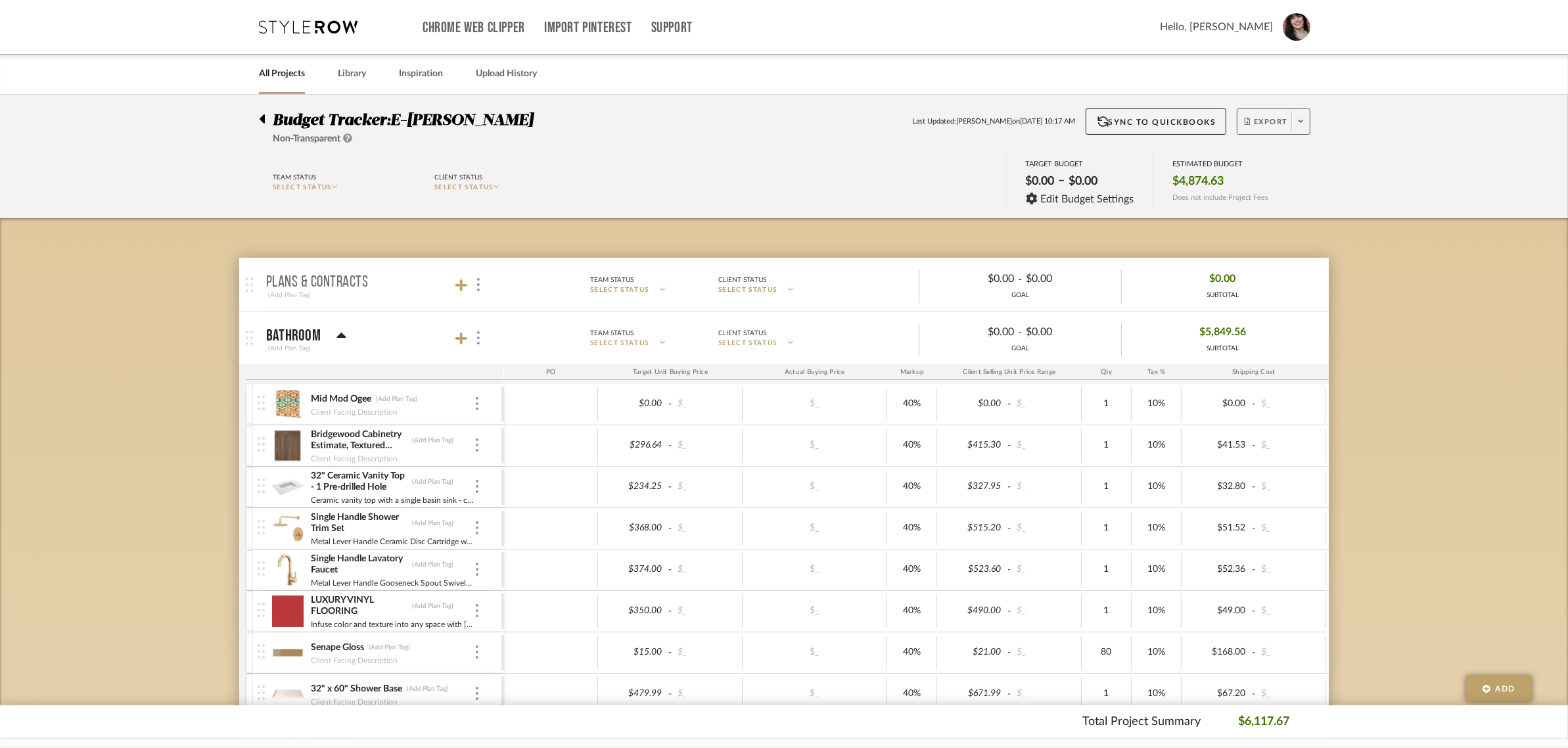
click at [1265, 119] on span "Export" at bounding box center [1266, 127] width 43 height 20
click at [1269, 148] on button "Export PDF" at bounding box center [1296, 159] width 125 height 32
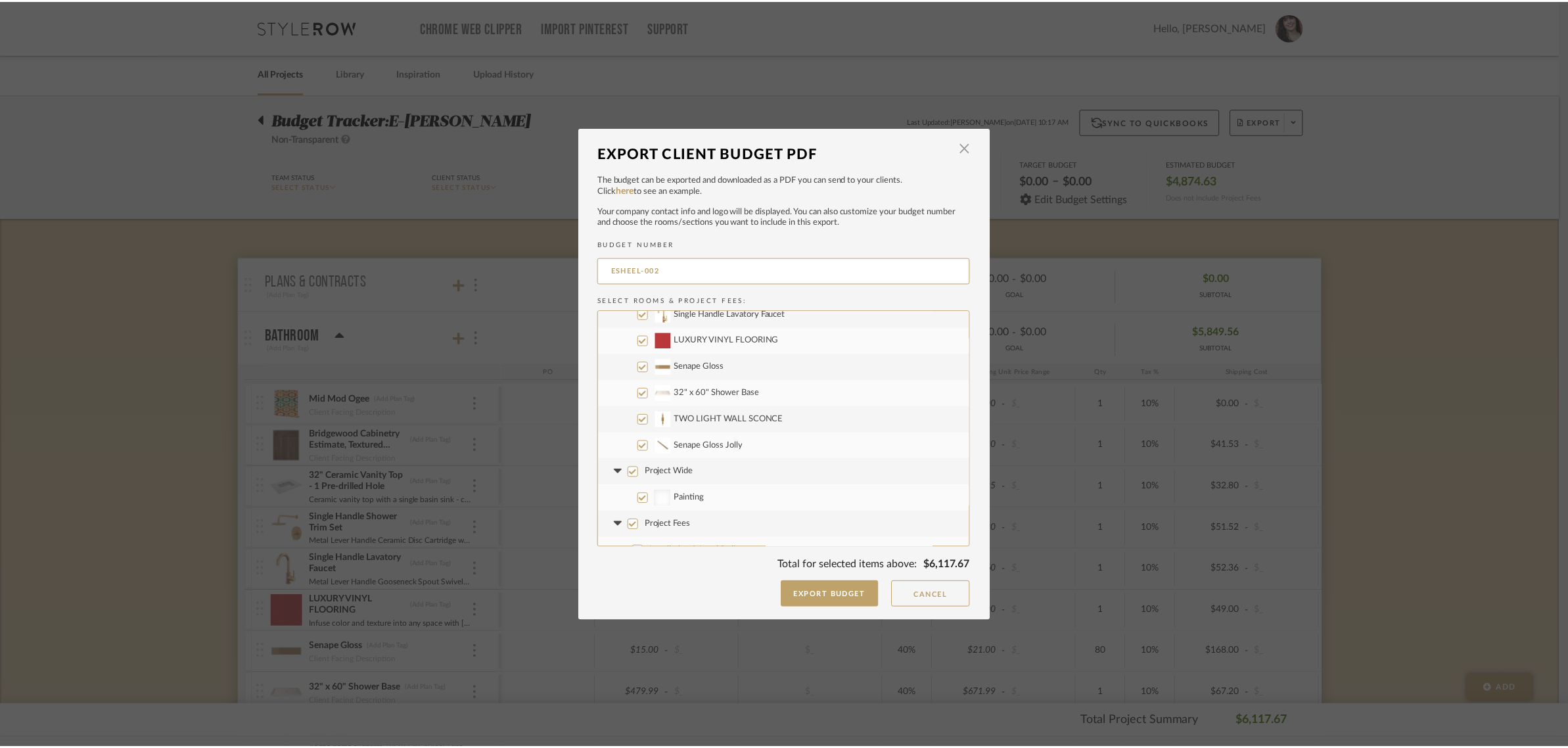
scroll to position [158, 0]
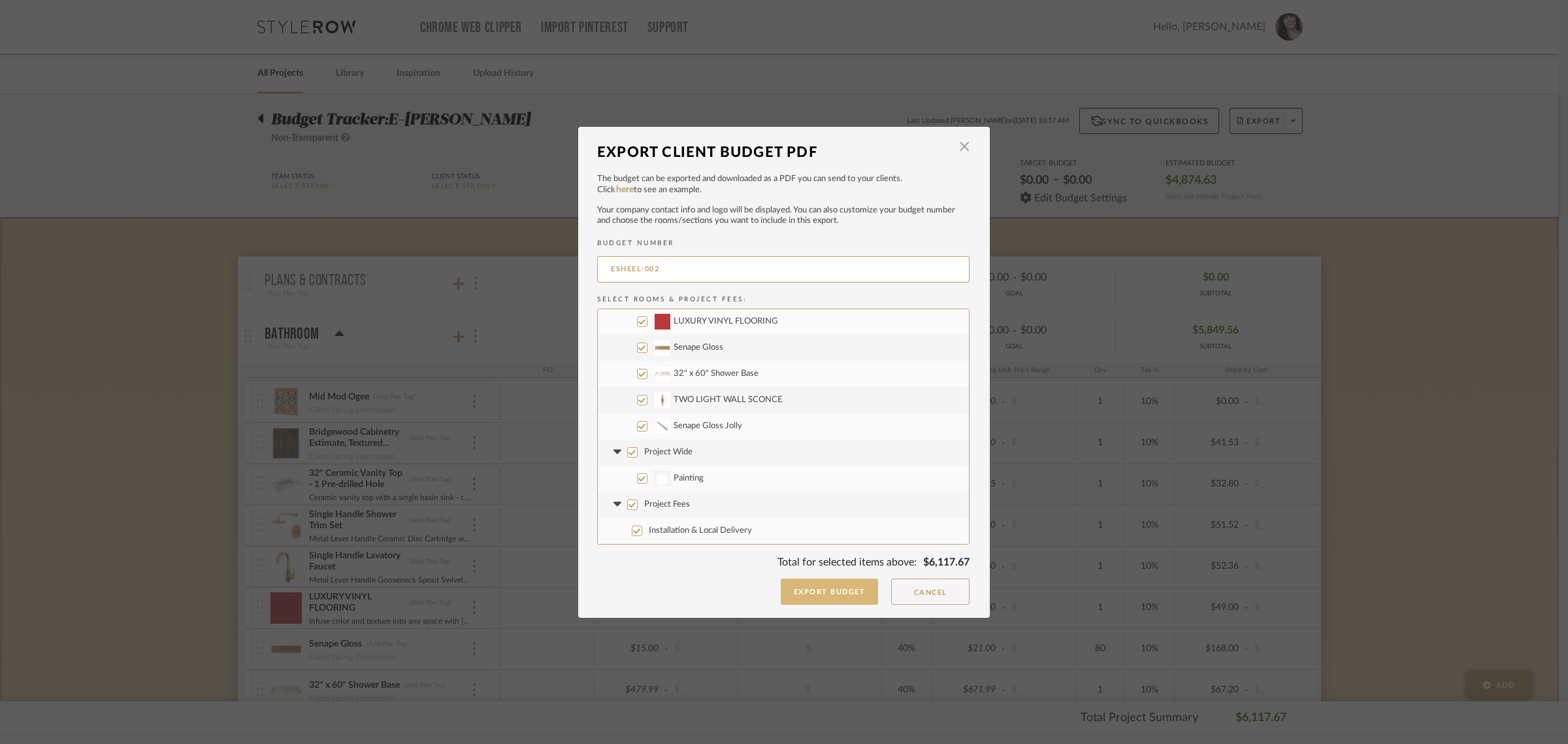
click at [807, 597] on button "Export Budget" at bounding box center [830, 591] width 98 height 26
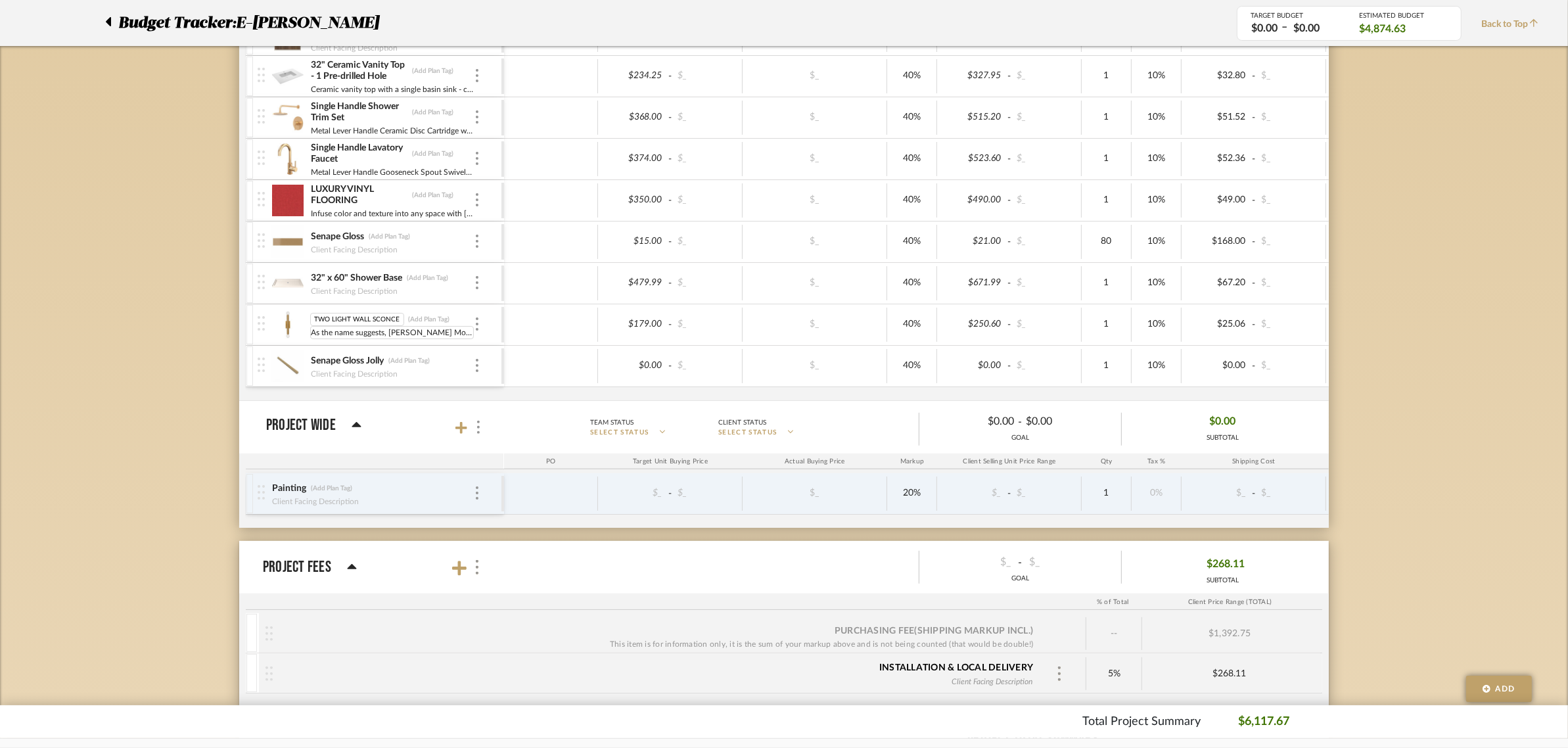
scroll to position [0, 1]
type input "2"
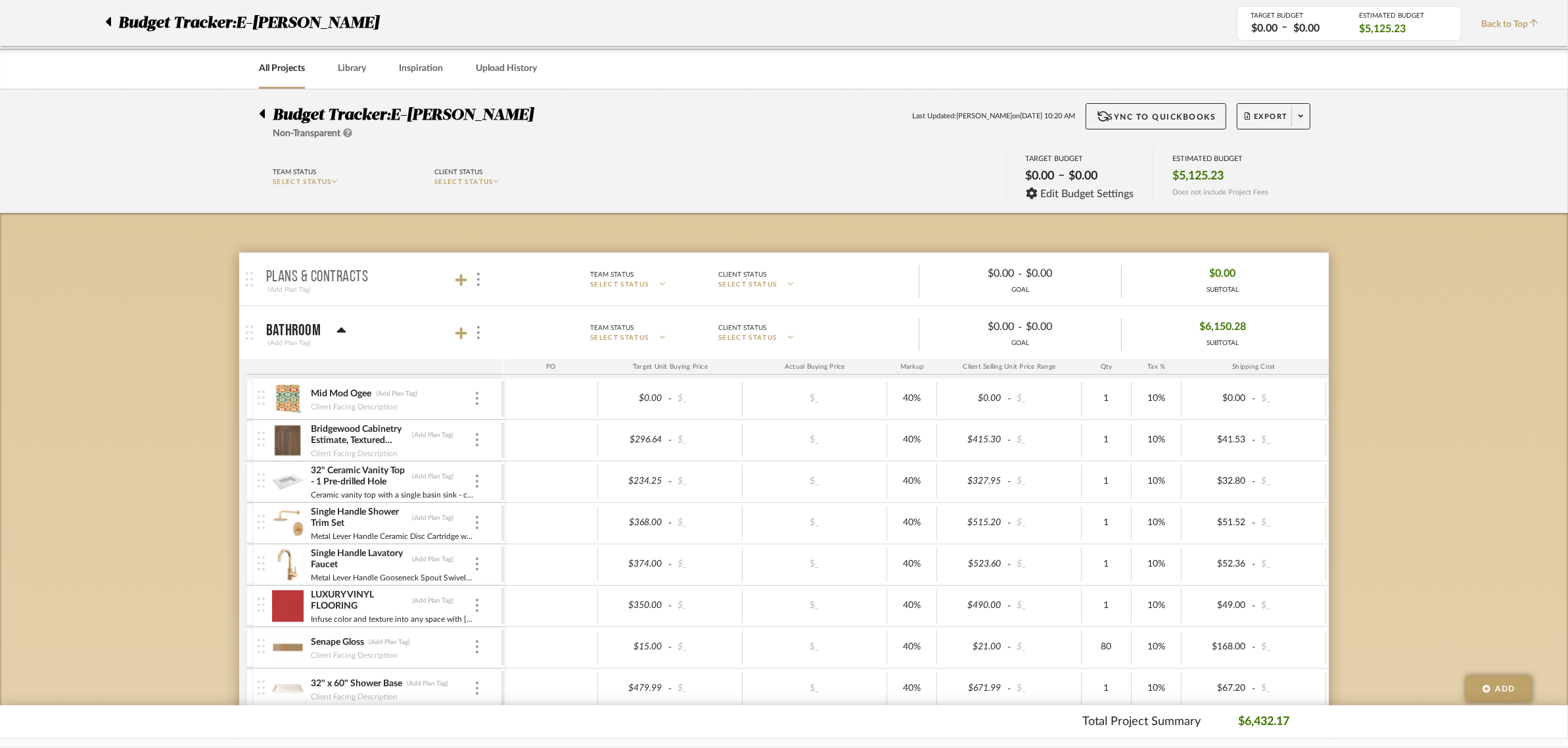
scroll to position [0, 0]
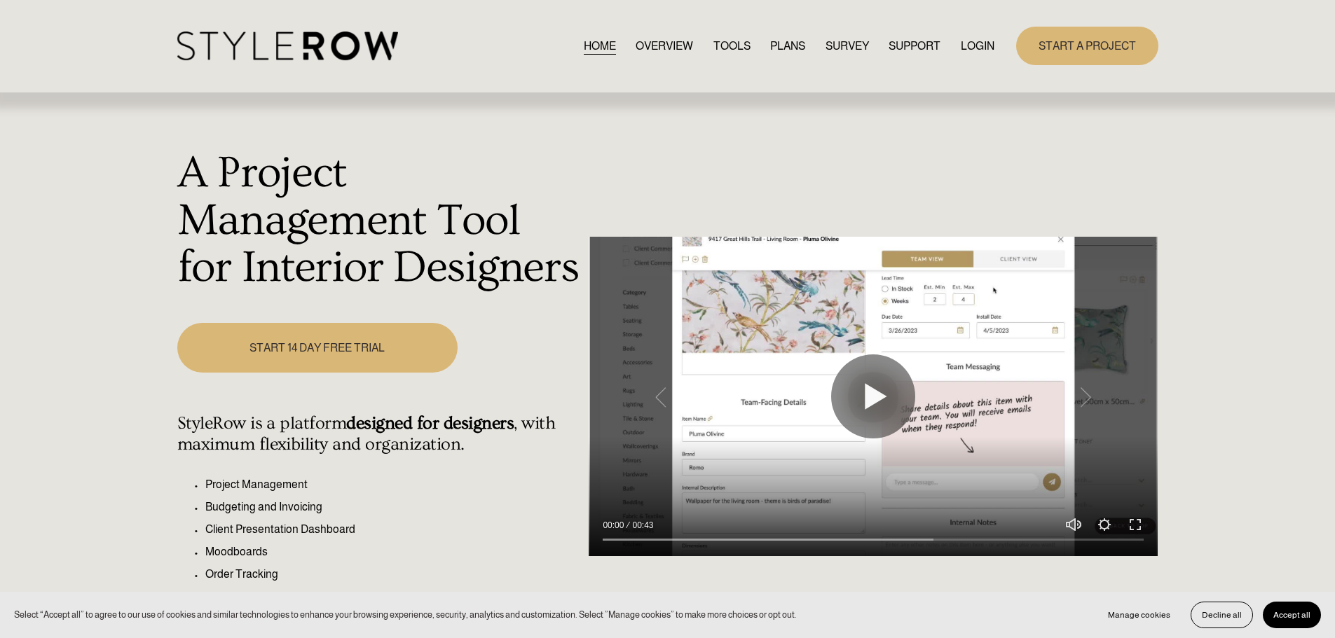
click at [978, 46] on link "LOGIN" at bounding box center [978, 45] width 34 height 19
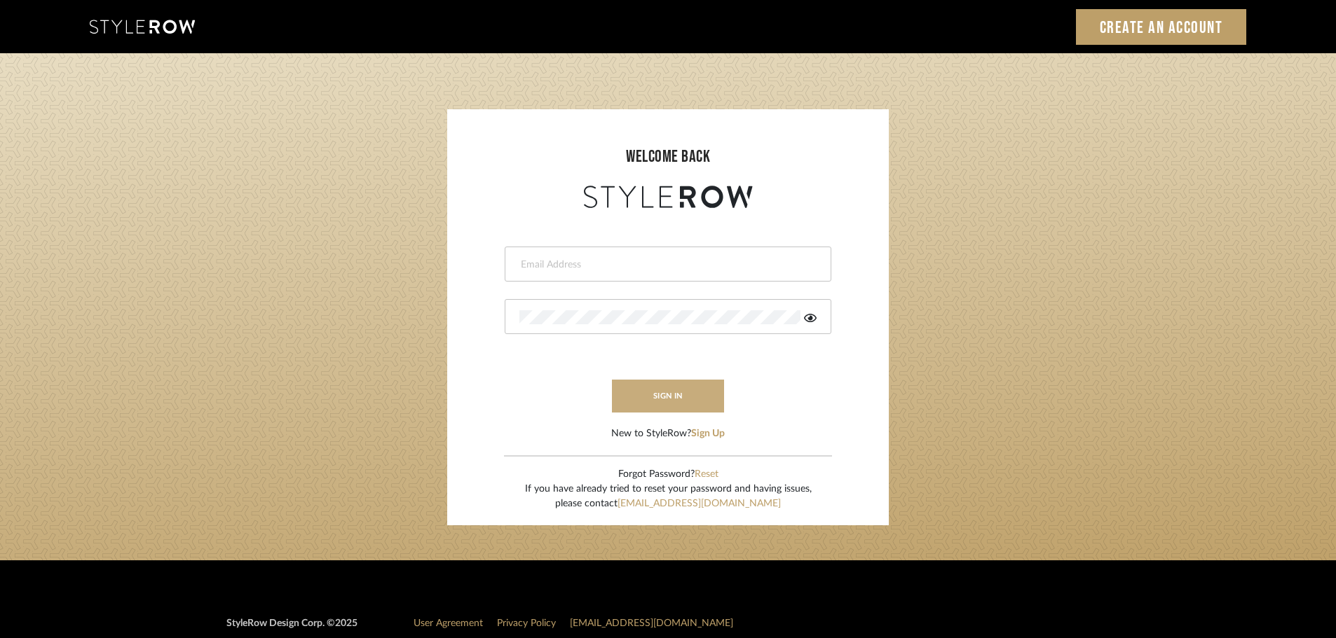
type input "[EMAIL_ADDRESS][DOMAIN_NAME]"
click at [660, 388] on button "sign in" at bounding box center [668, 396] width 112 height 33
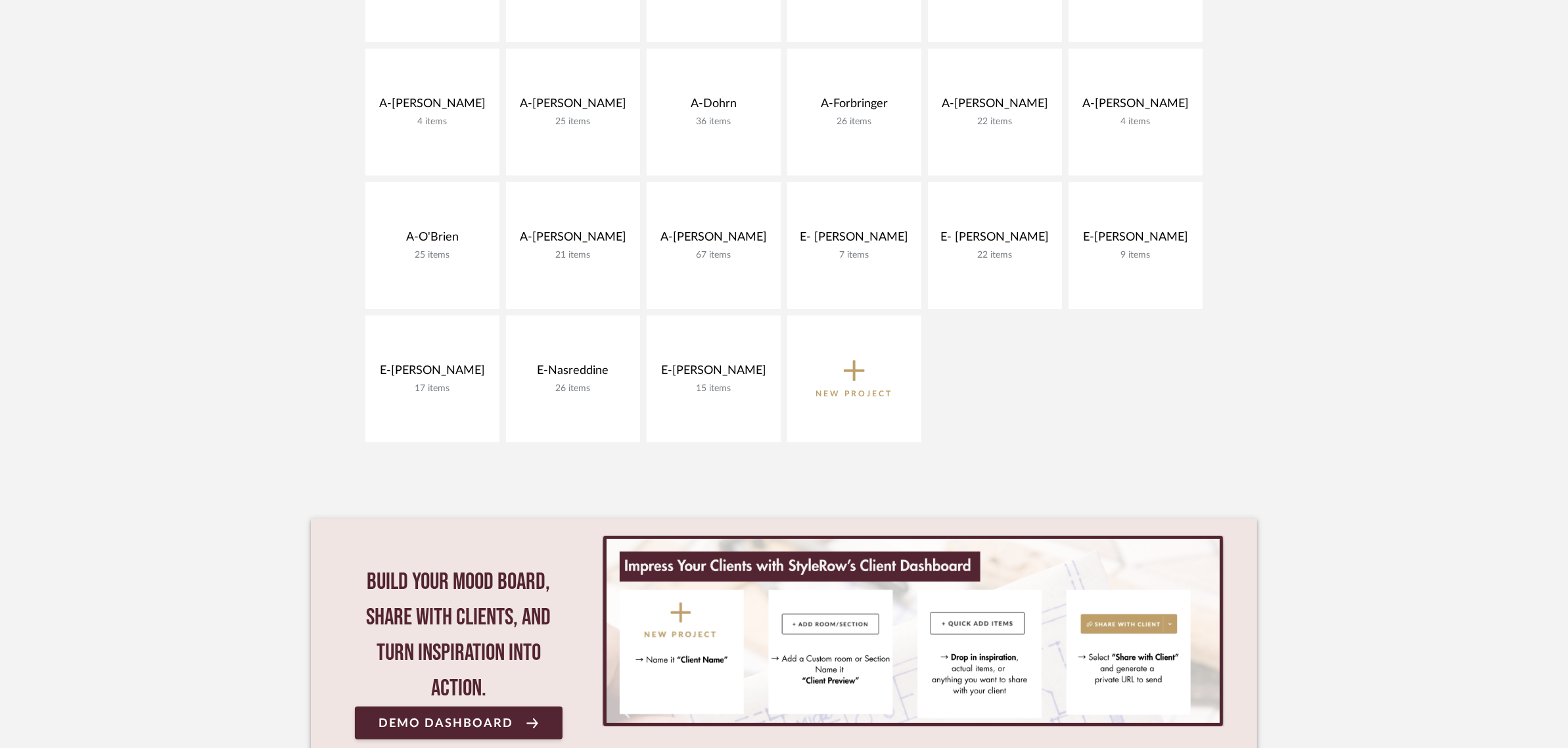
scroll to position [529, 0]
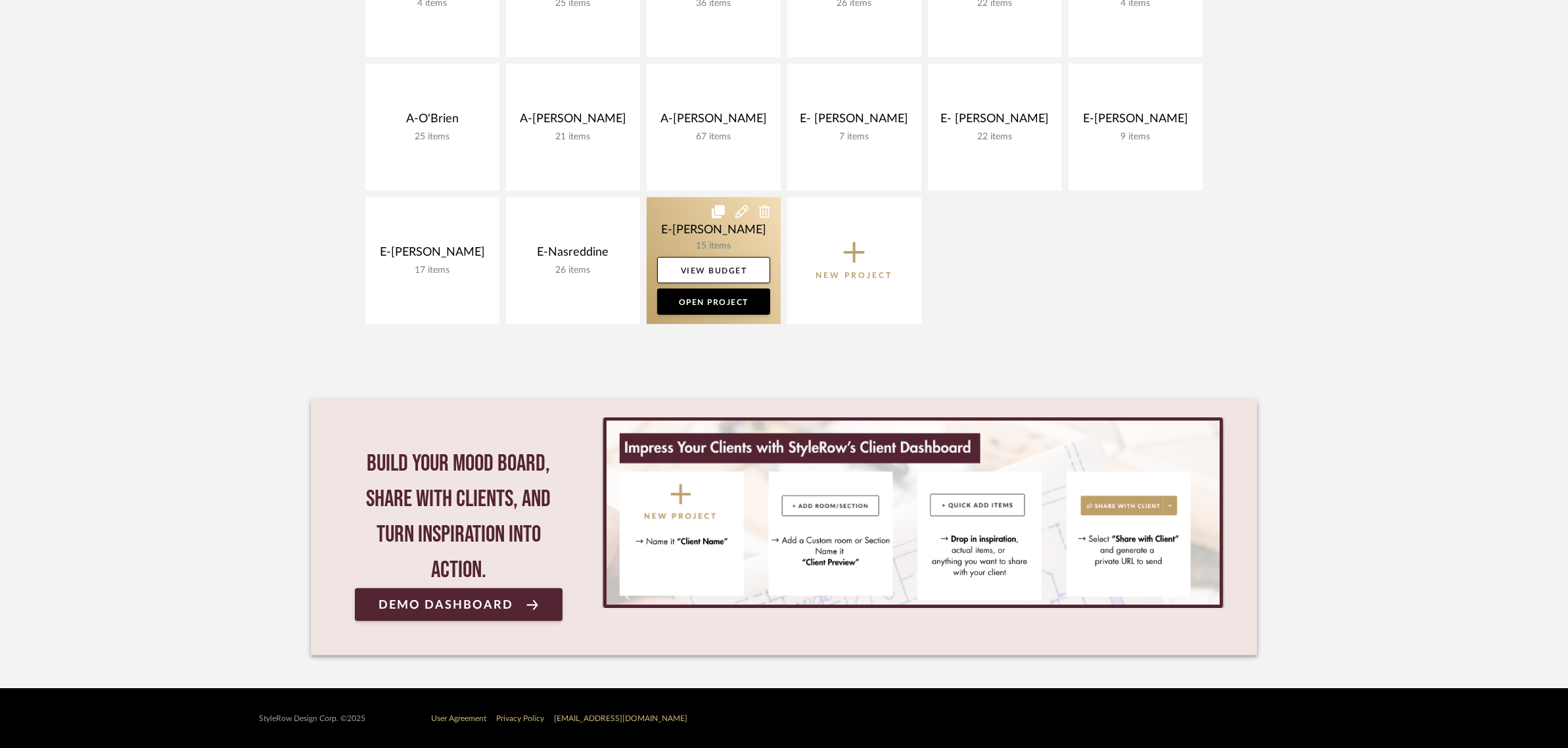
click at [723, 227] on link at bounding box center [714, 260] width 134 height 127
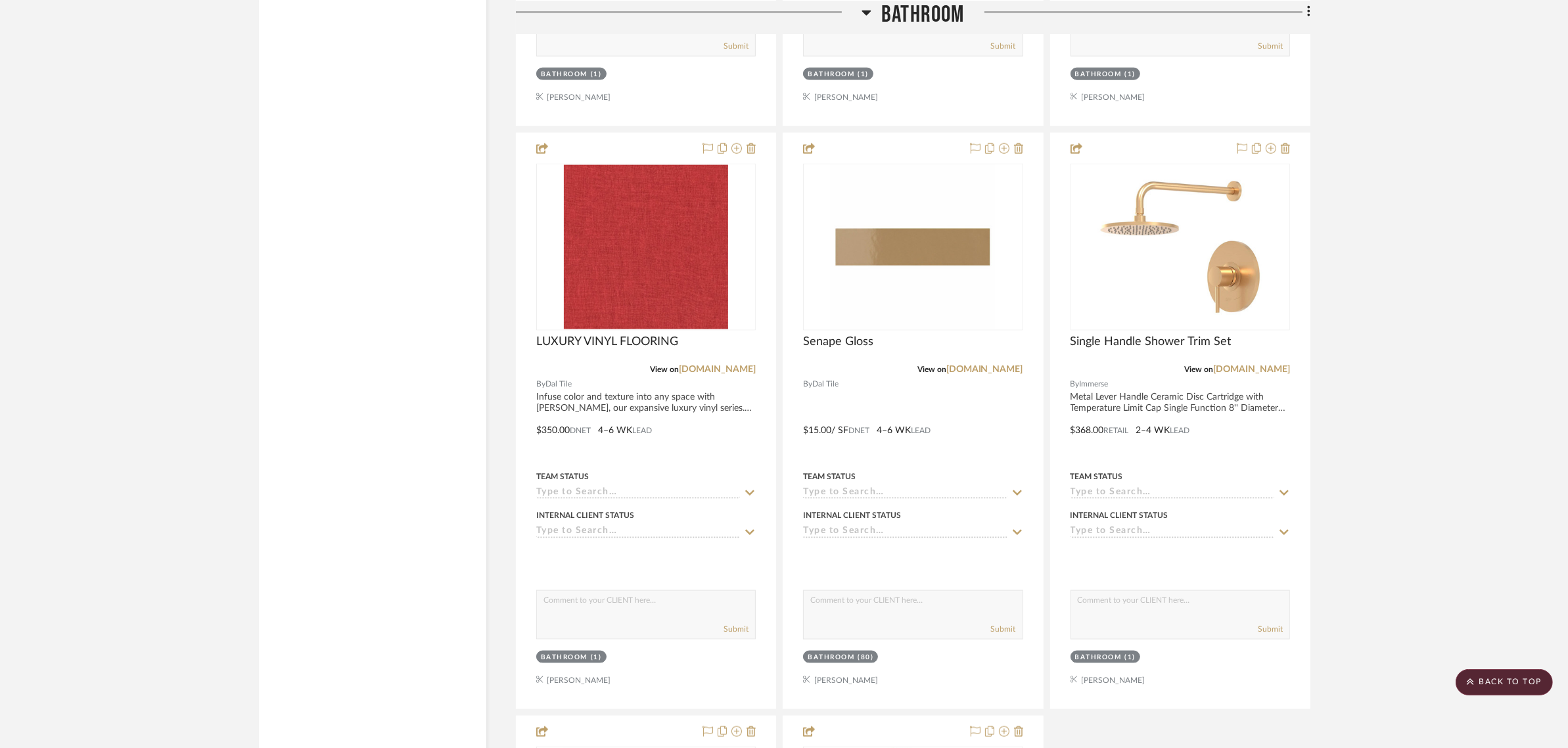
scroll to position [2053, 0]
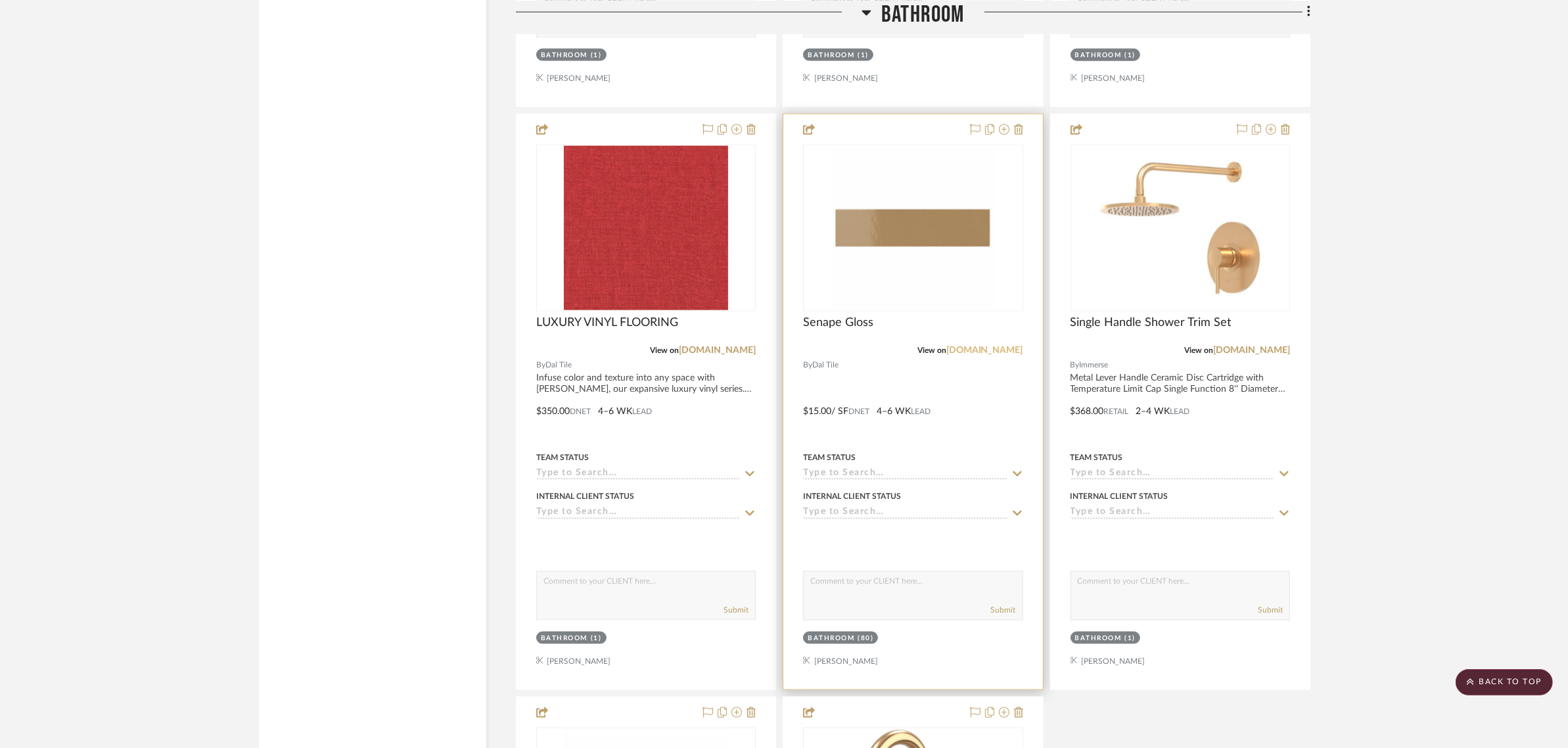
click at [1003, 347] on link "[DOMAIN_NAME]" at bounding box center [985, 351] width 77 height 9
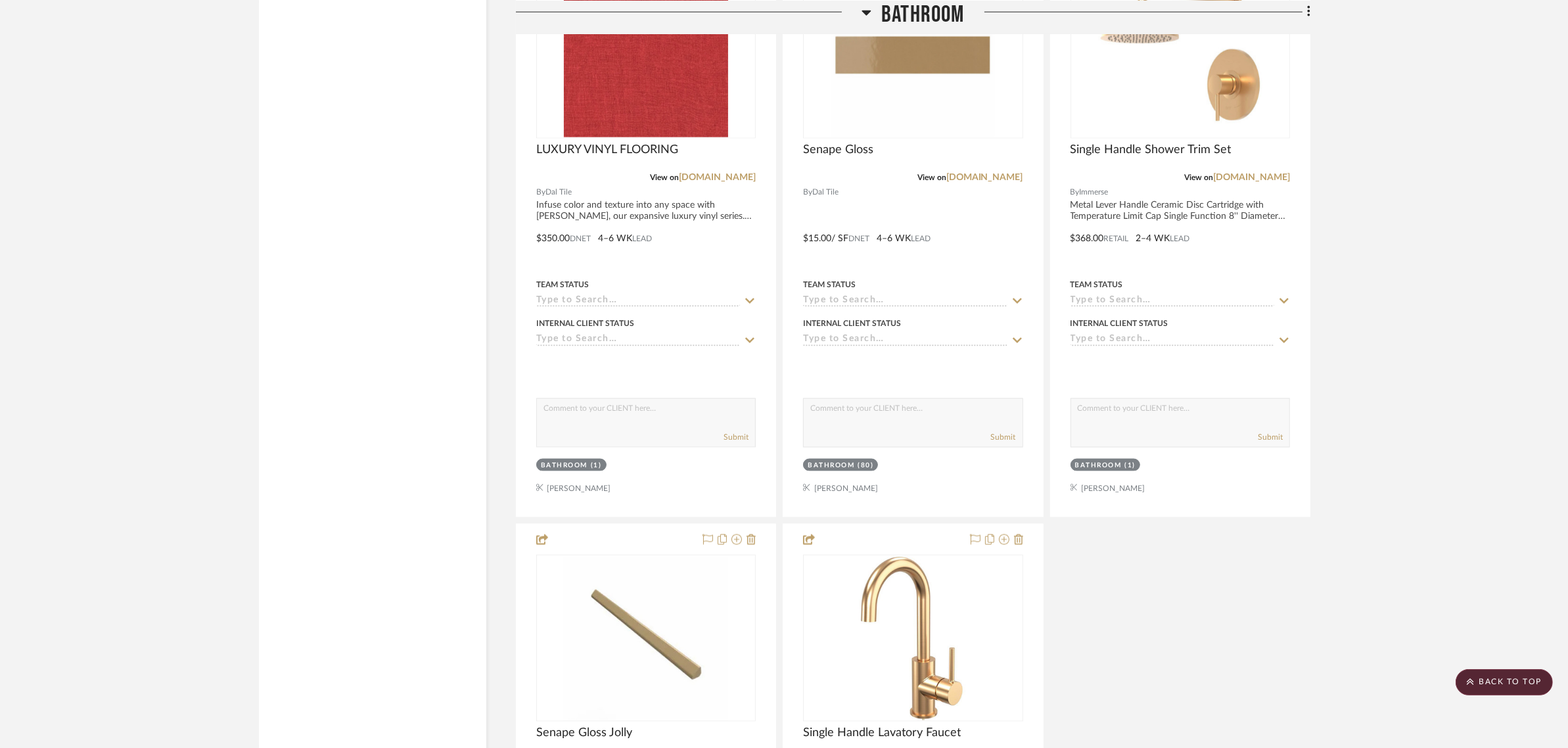
scroll to position [2142, 0]
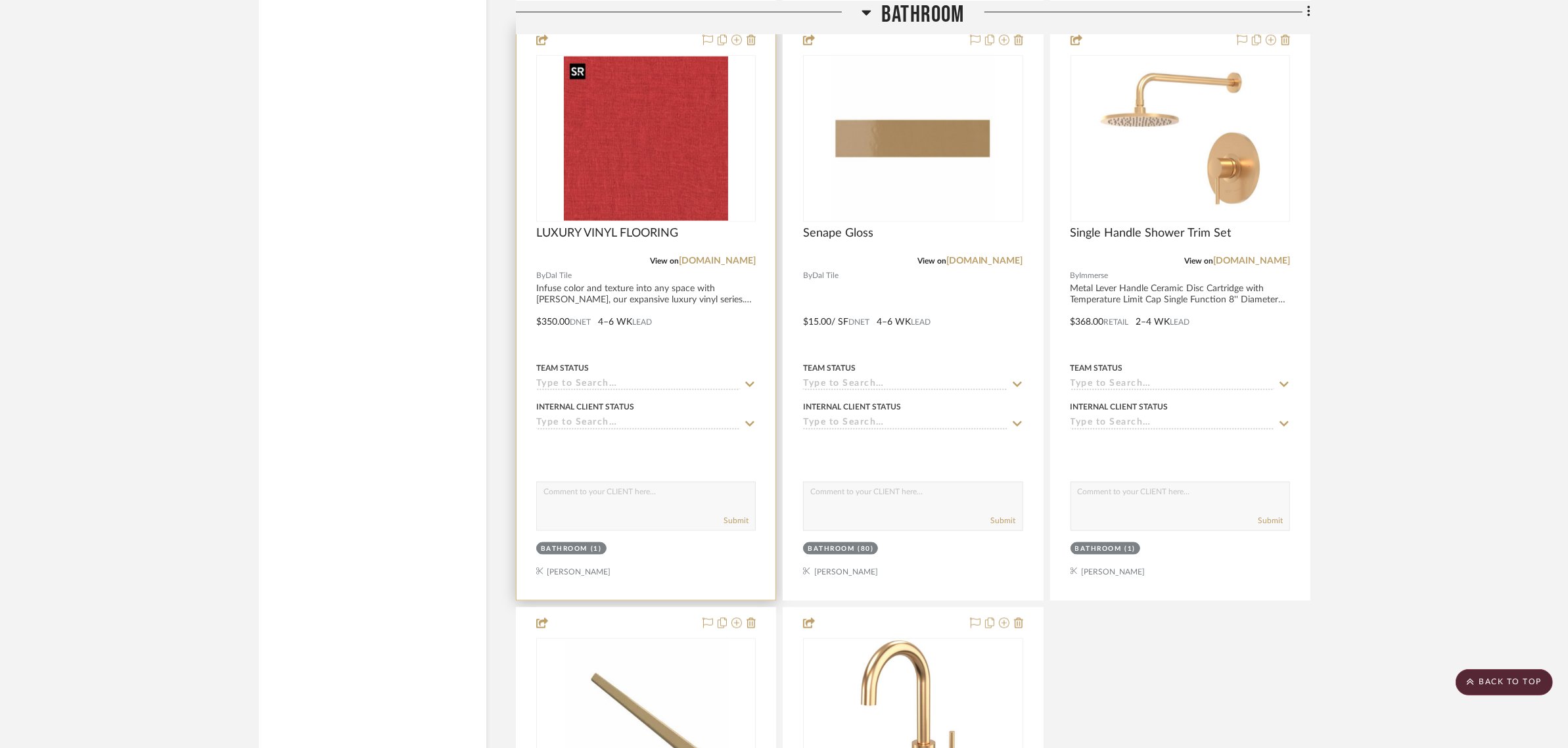
click at [711, 143] on img "0" at bounding box center [645, 138] width 164 height 164
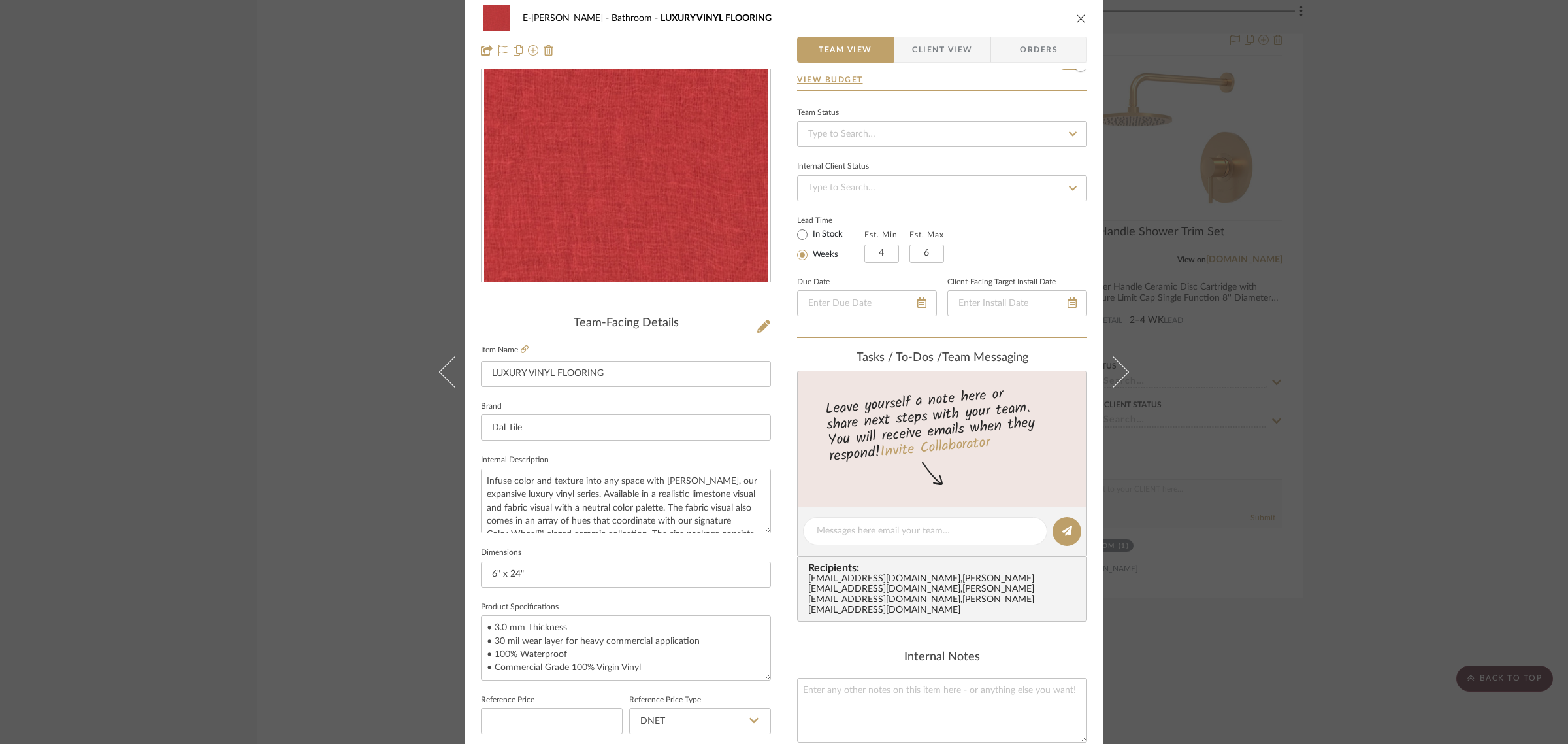
scroll to position [0, 0]
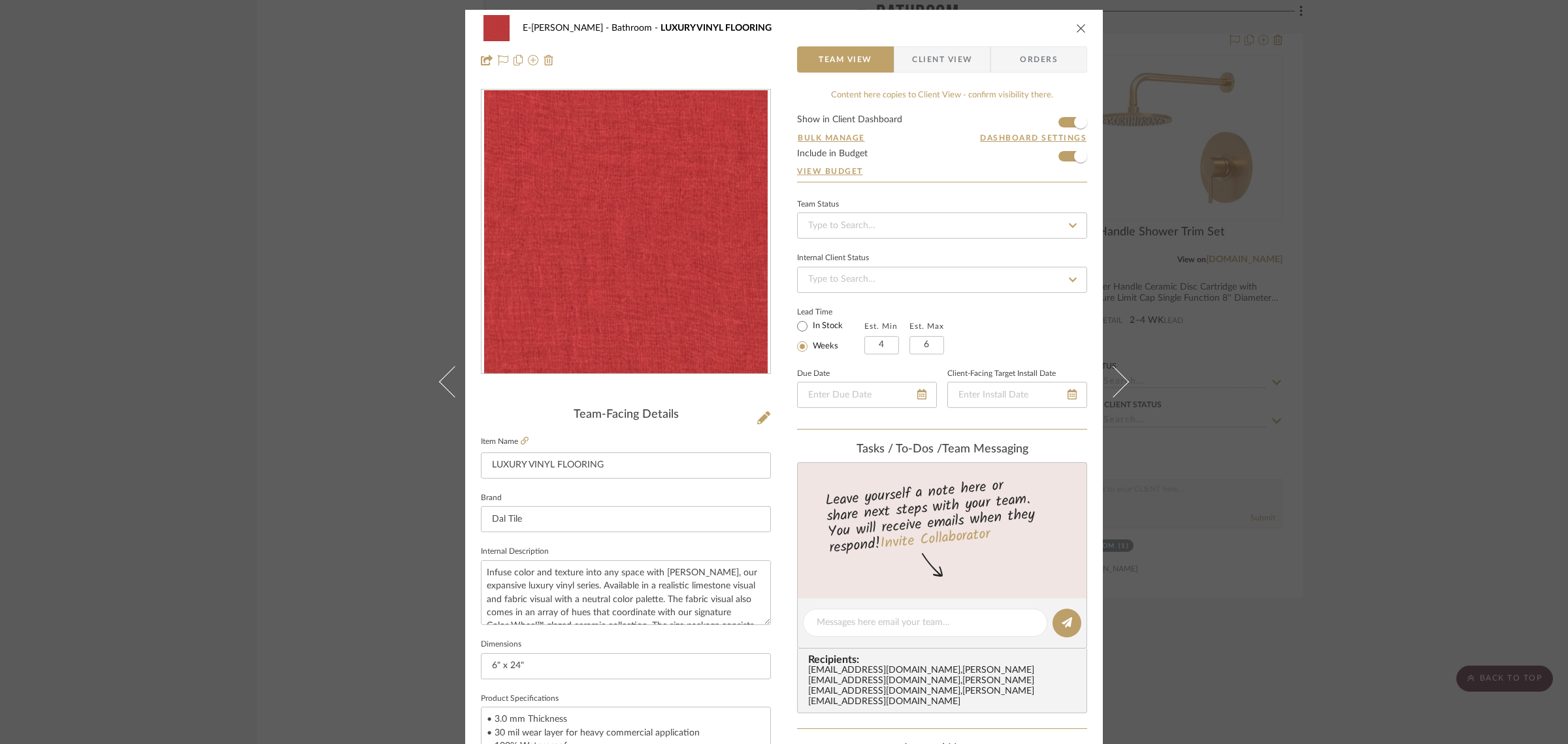
click at [1076, 23] on icon "close" at bounding box center [1080, 28] width 10 height 10
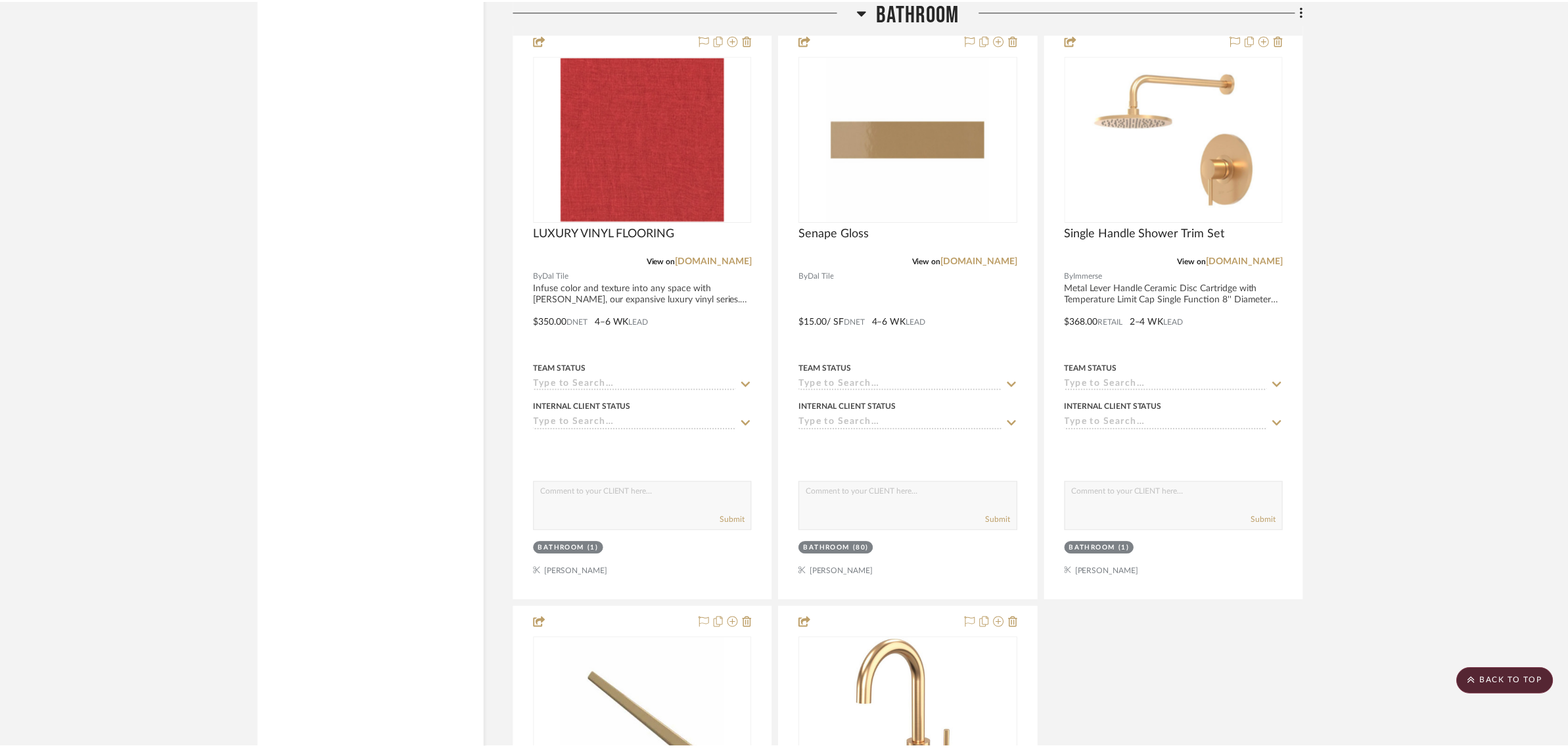
scroll to position [2142, 0]
